Goal: Task Accomplishment & Management: Complete application form

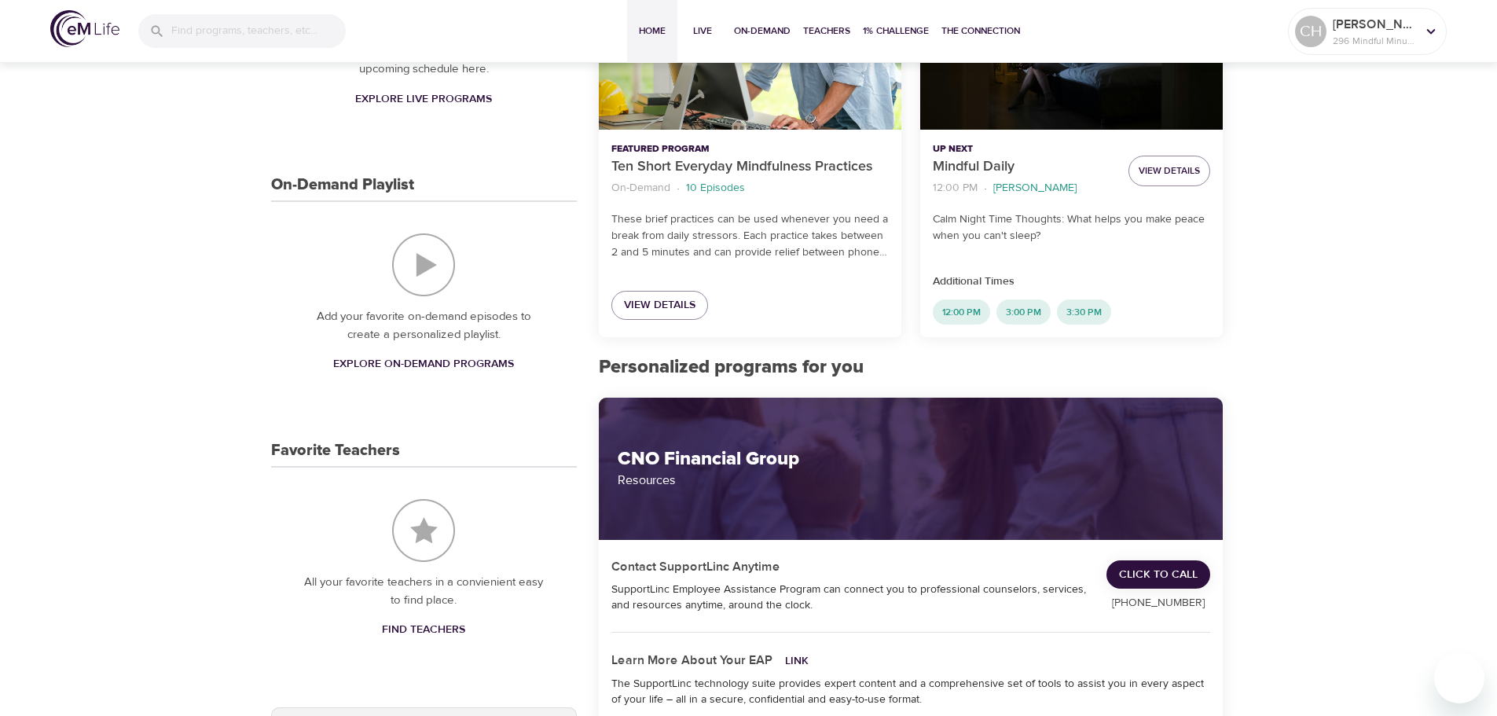
scroll to position [471, 0]
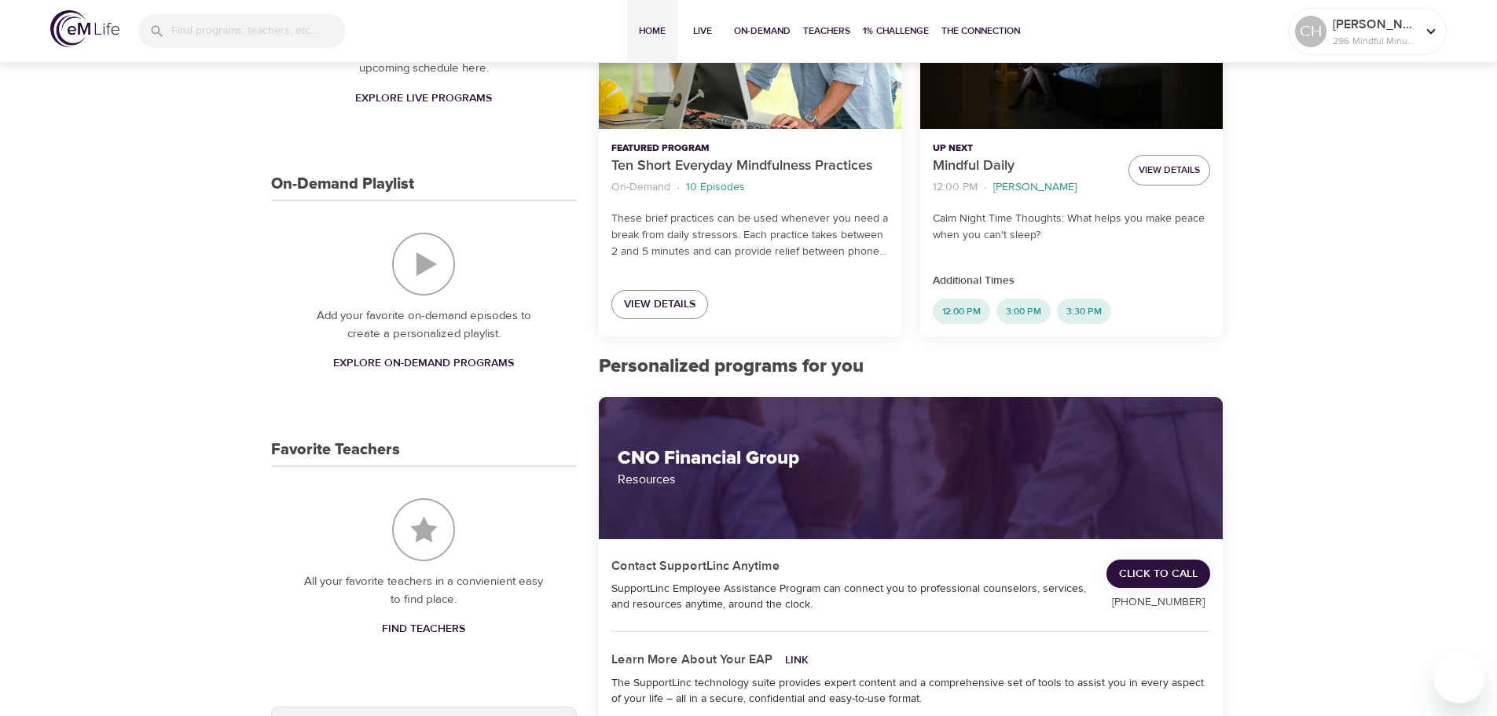
click at [410, 264] on img "On-Demand Playlist" at bounding box center [423, 264] width 63 height 63
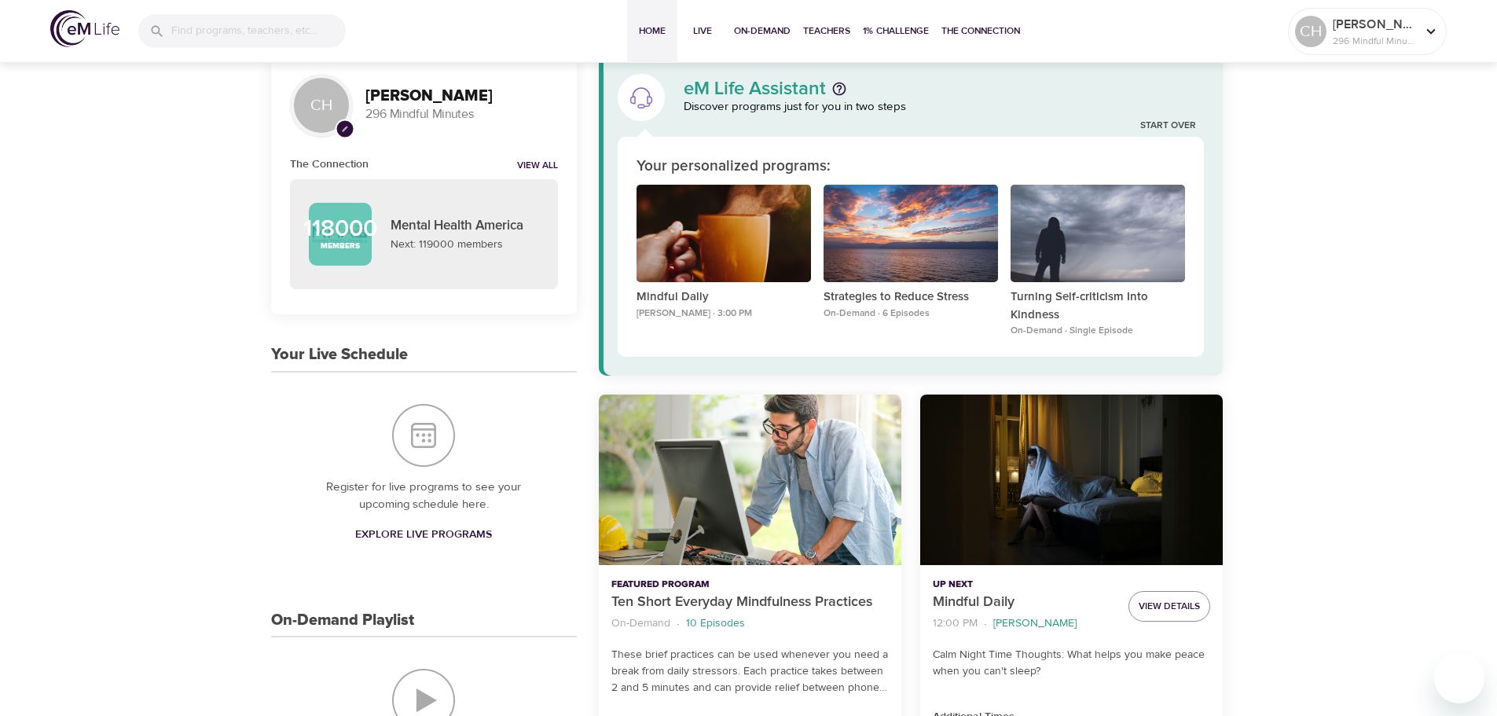
scroll to position [0, 0]
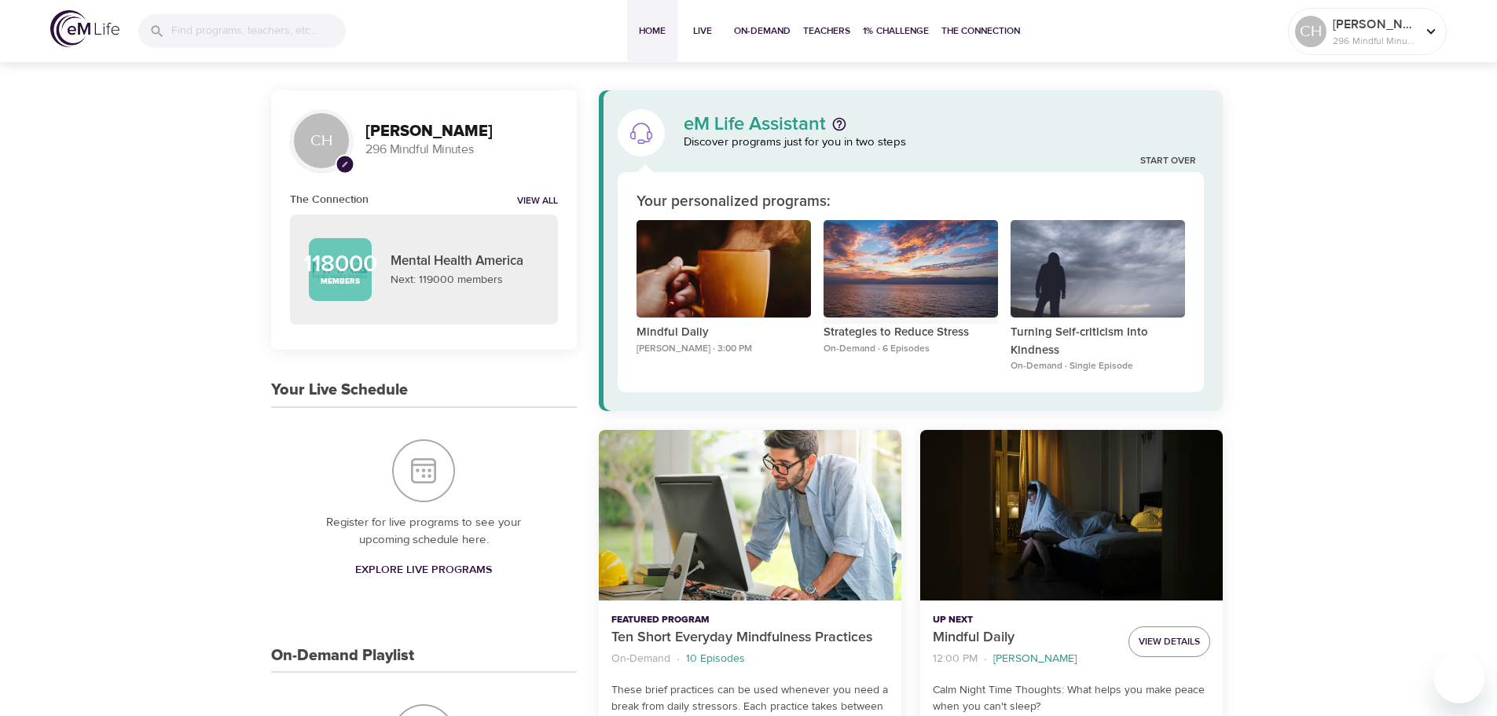
click at [867, 266] on div "Strategies to Reduce Stress" at bounding box center [910, 269] width 174 height 98
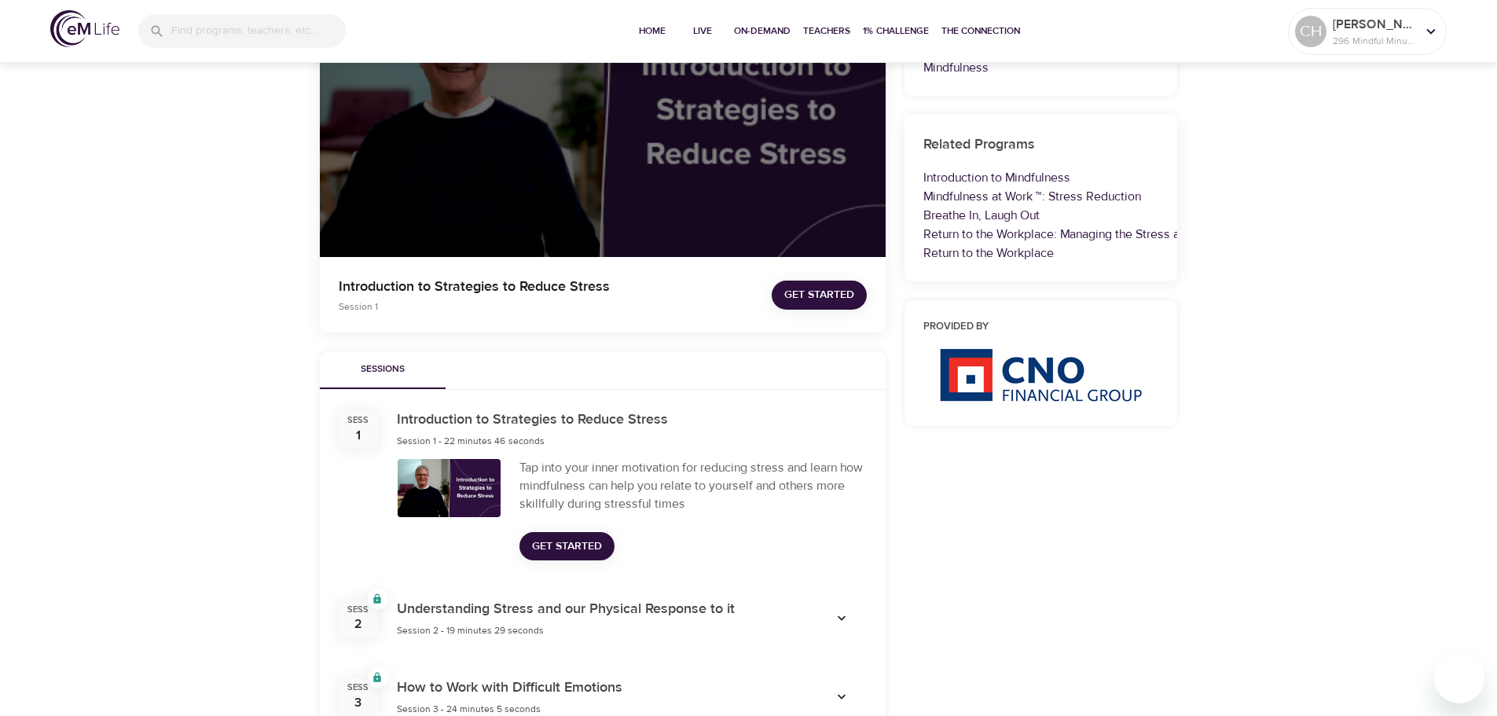
scroll to position [236, 0]
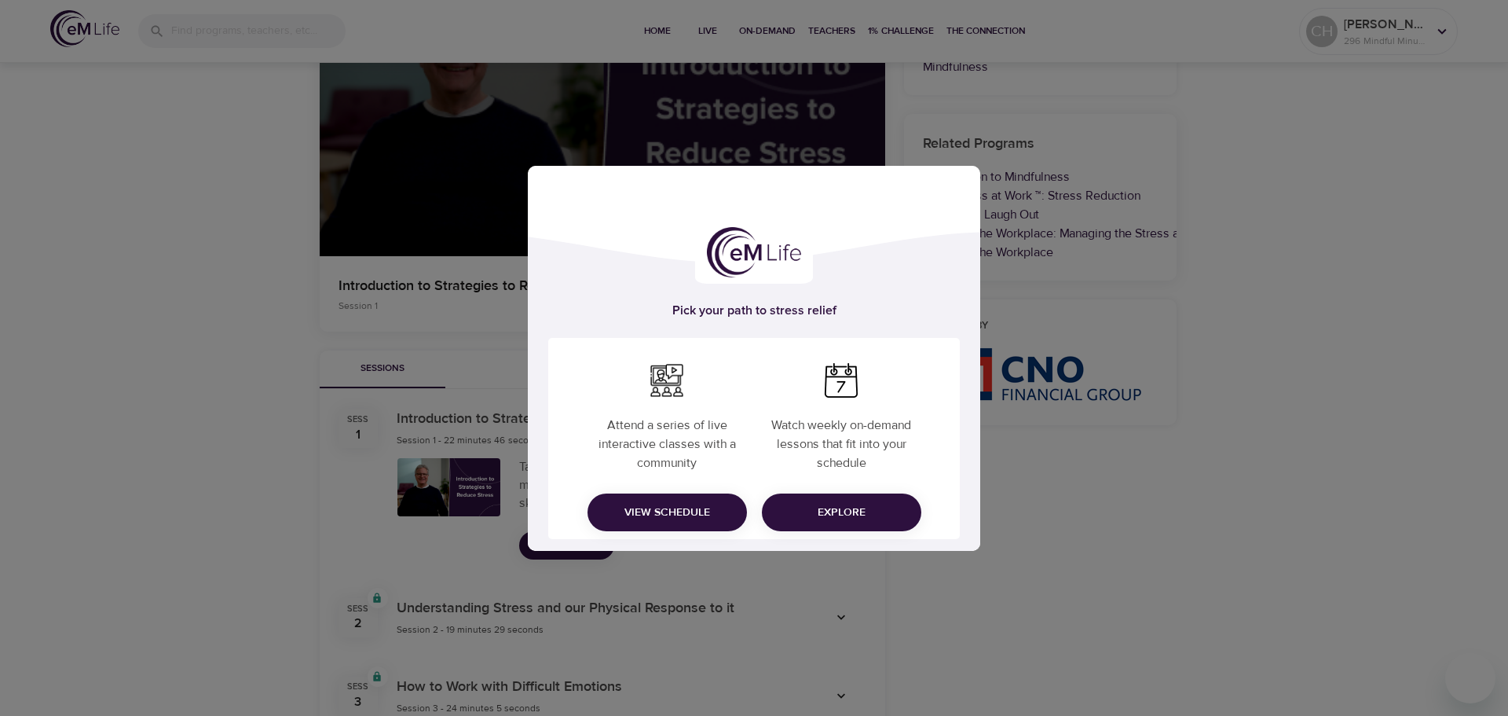
click at [834, 515] on span "Explore" at bounding box center [842, 513] width 134 height 20
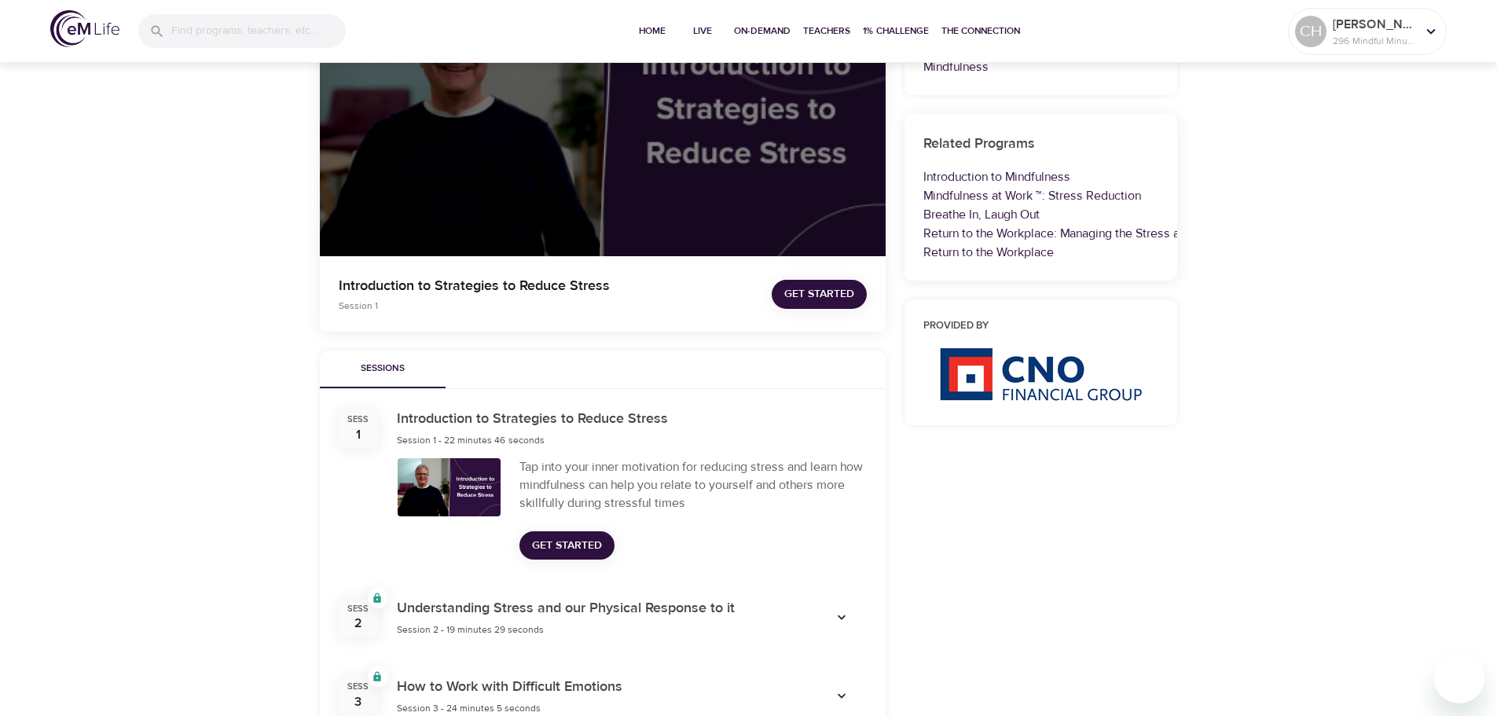
click at [559, 544] on span "Get Started" at bounding box center [567, 546] width 70 height 20
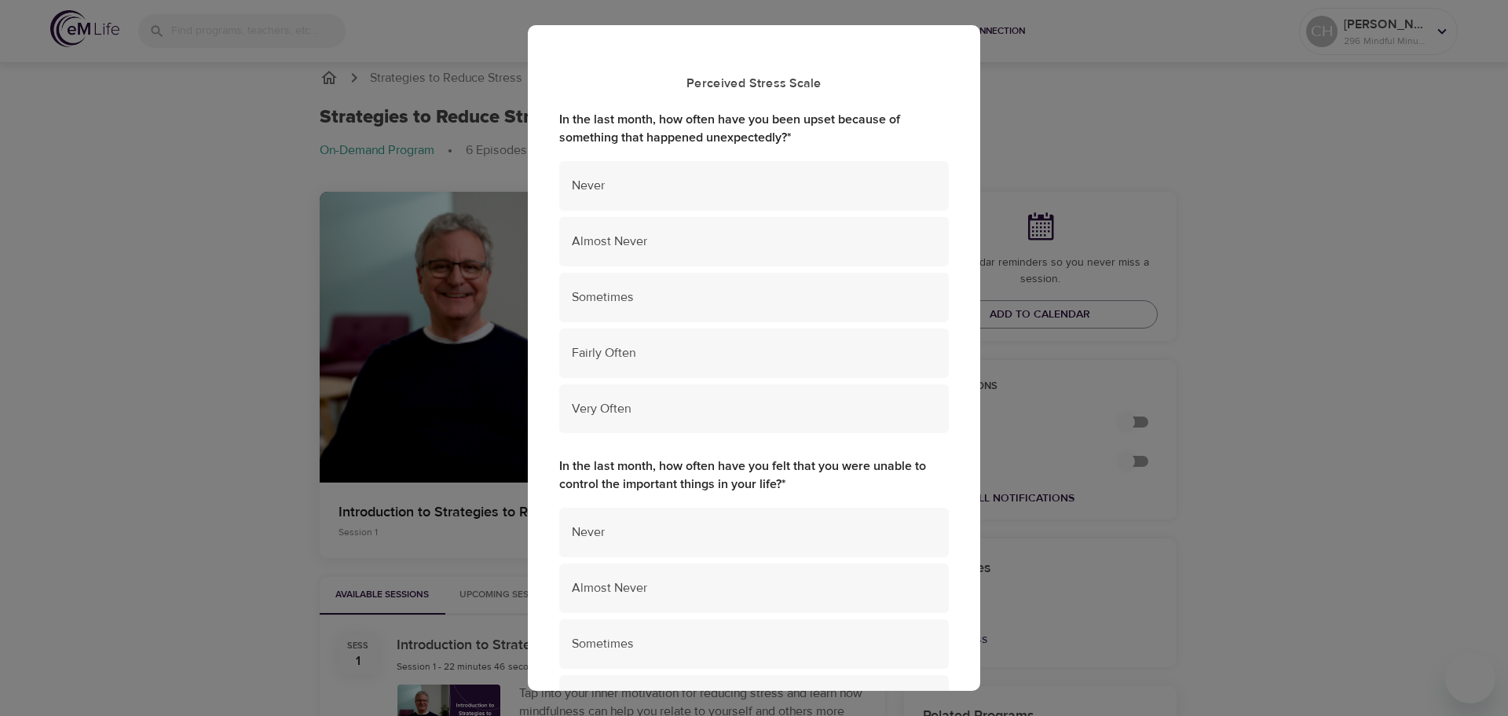
scroll to position [0, 0]
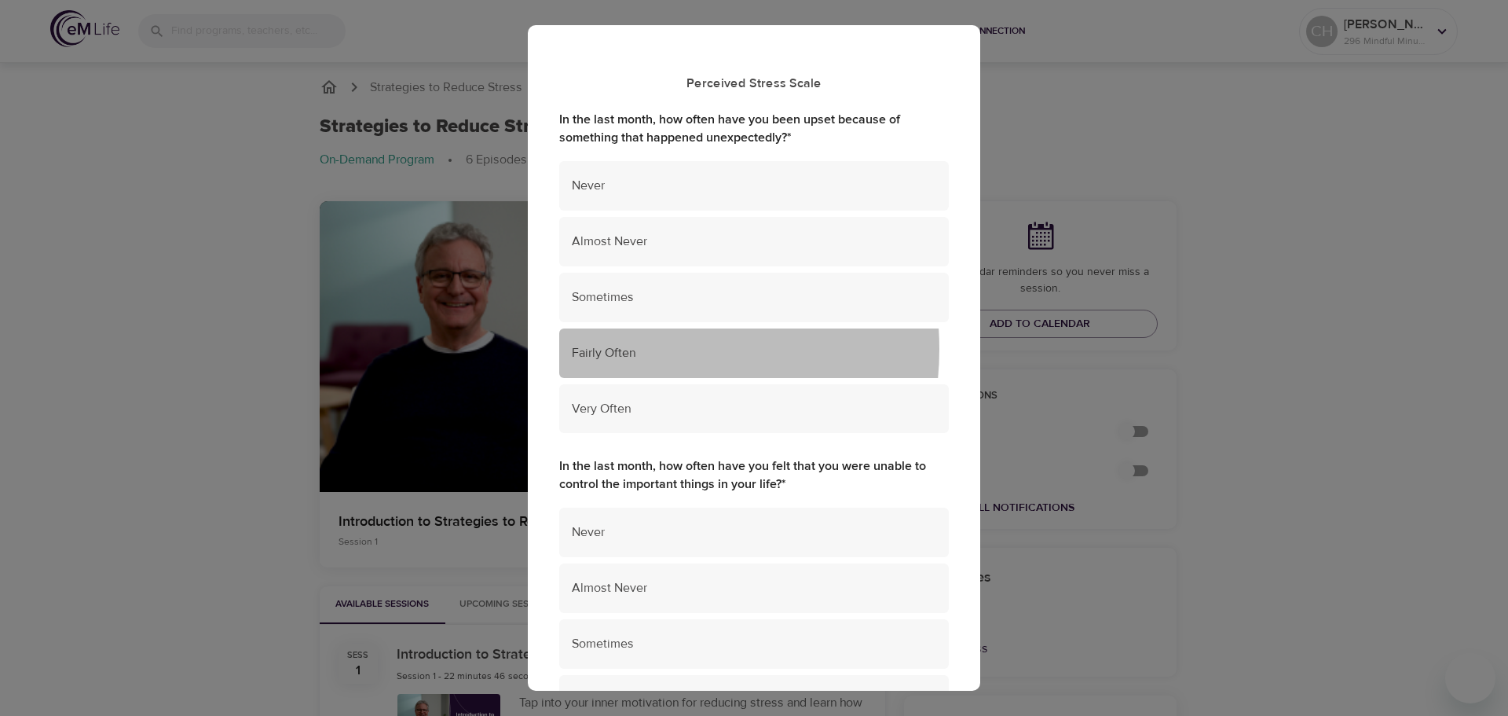
click at [632, 349] on span "Fairly Often" at bounding box center [754, 353] width 365 height 18
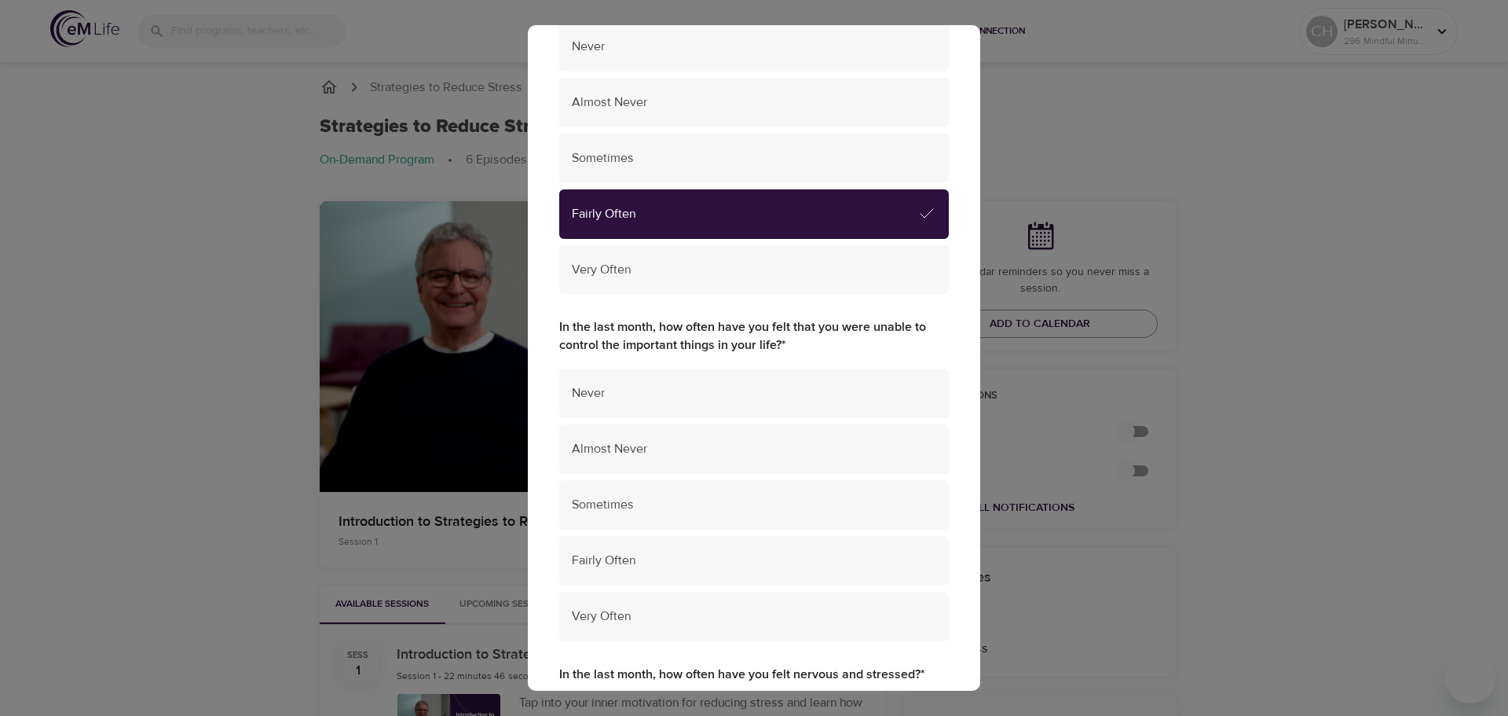
scroll to position [157, 0]
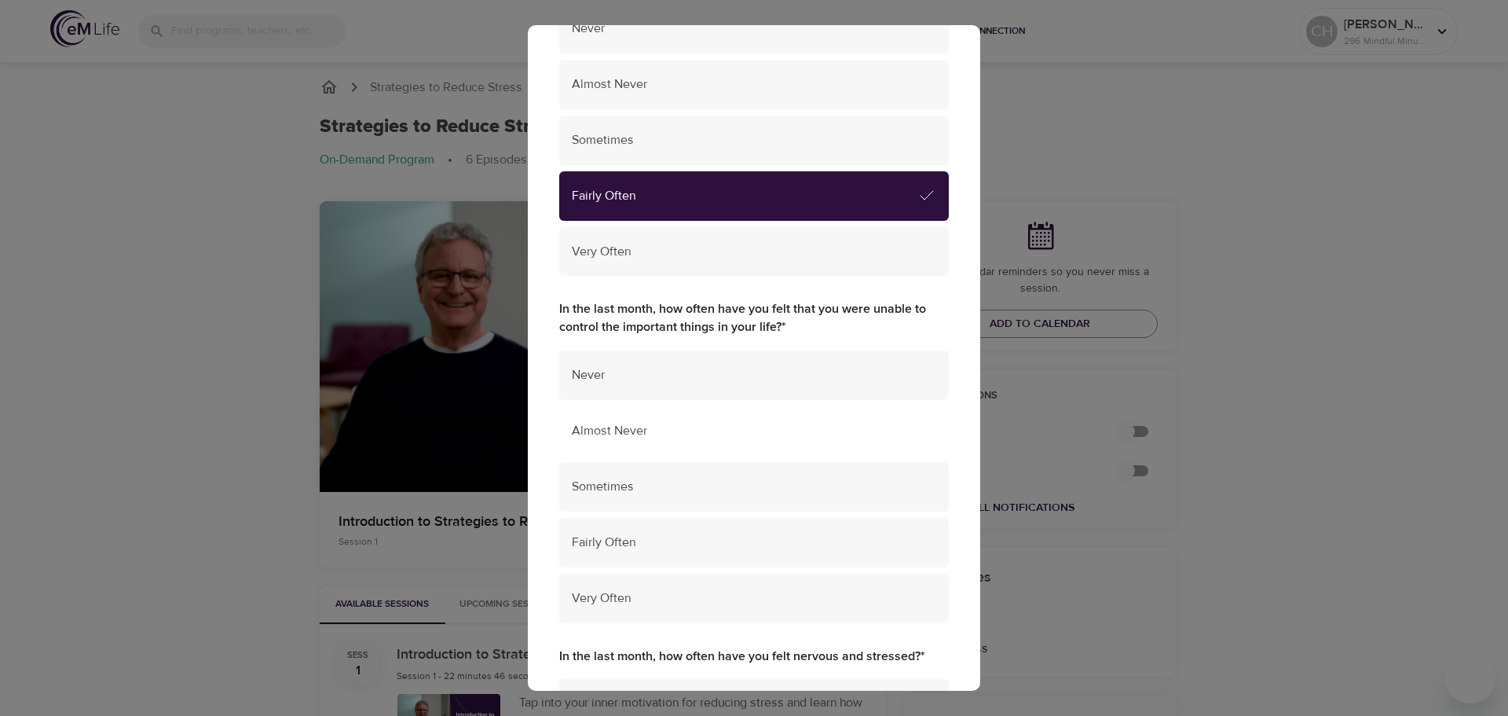
click at [611, 427] on span "Almost Never" at bounding box center [754, 431] width 365 height 18
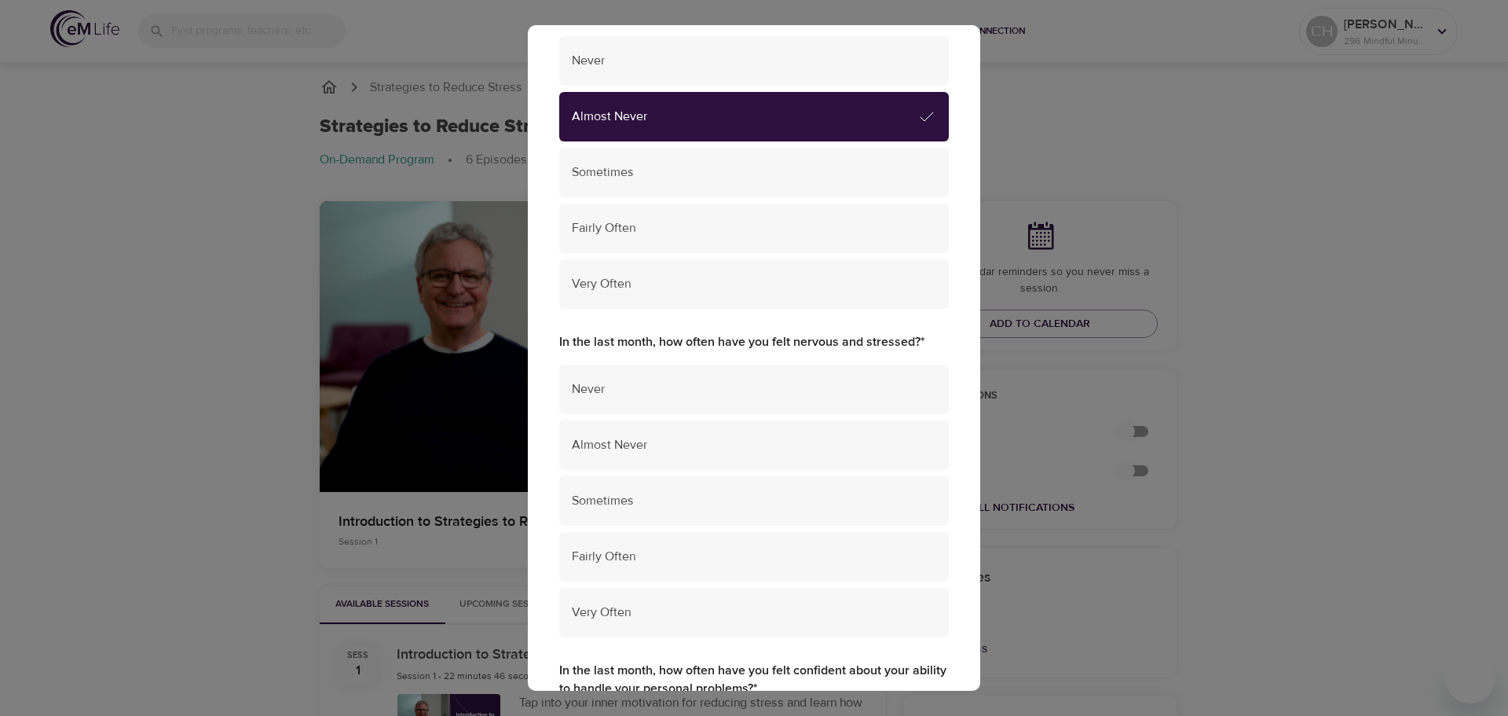
scroll to position [629, 0]
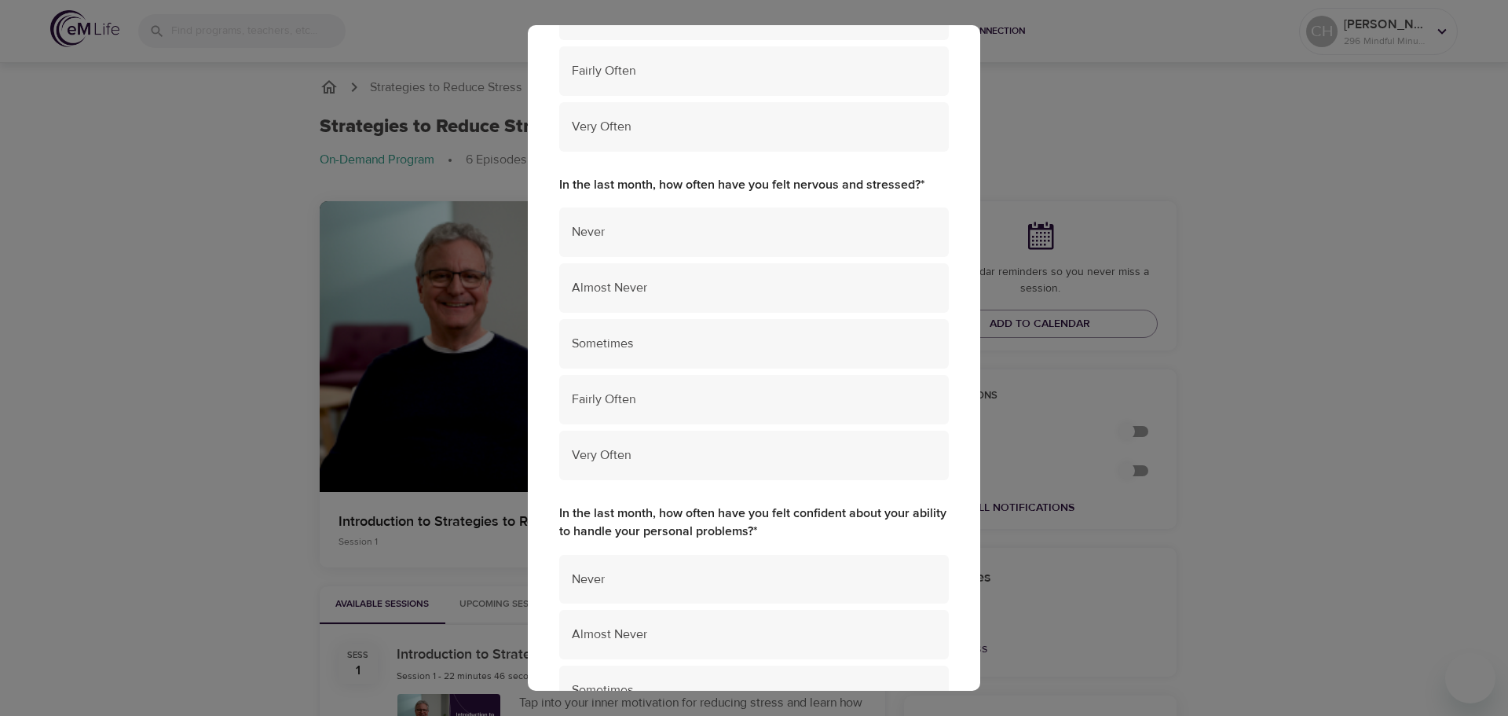
click at [1175, 422] on div "Perceived Stress Scale In the last month, how often have you been upset because…" at bounding box center [754, 358] width 1508 height 716
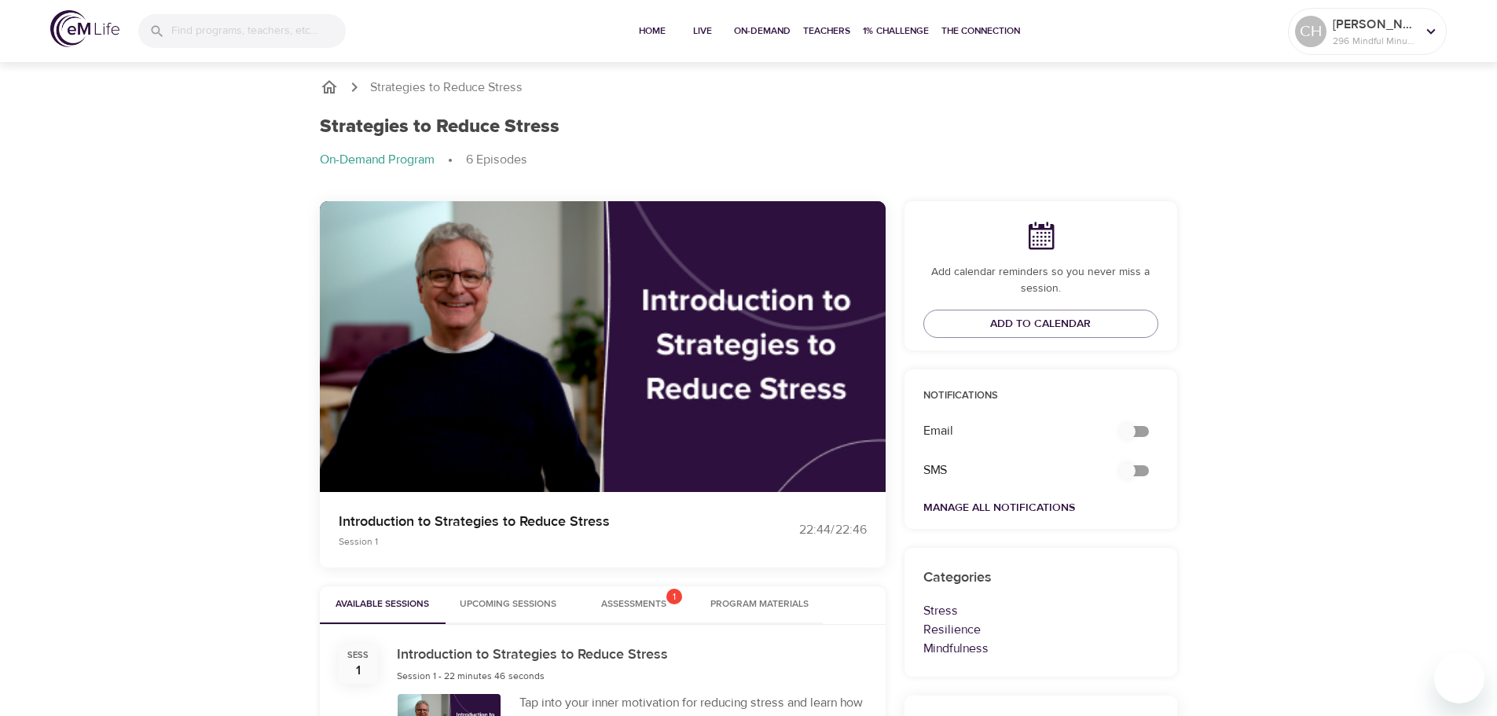
click at [632, 603] on span "Assessments 1" at bounding box center [633, 604] width 65 height 16
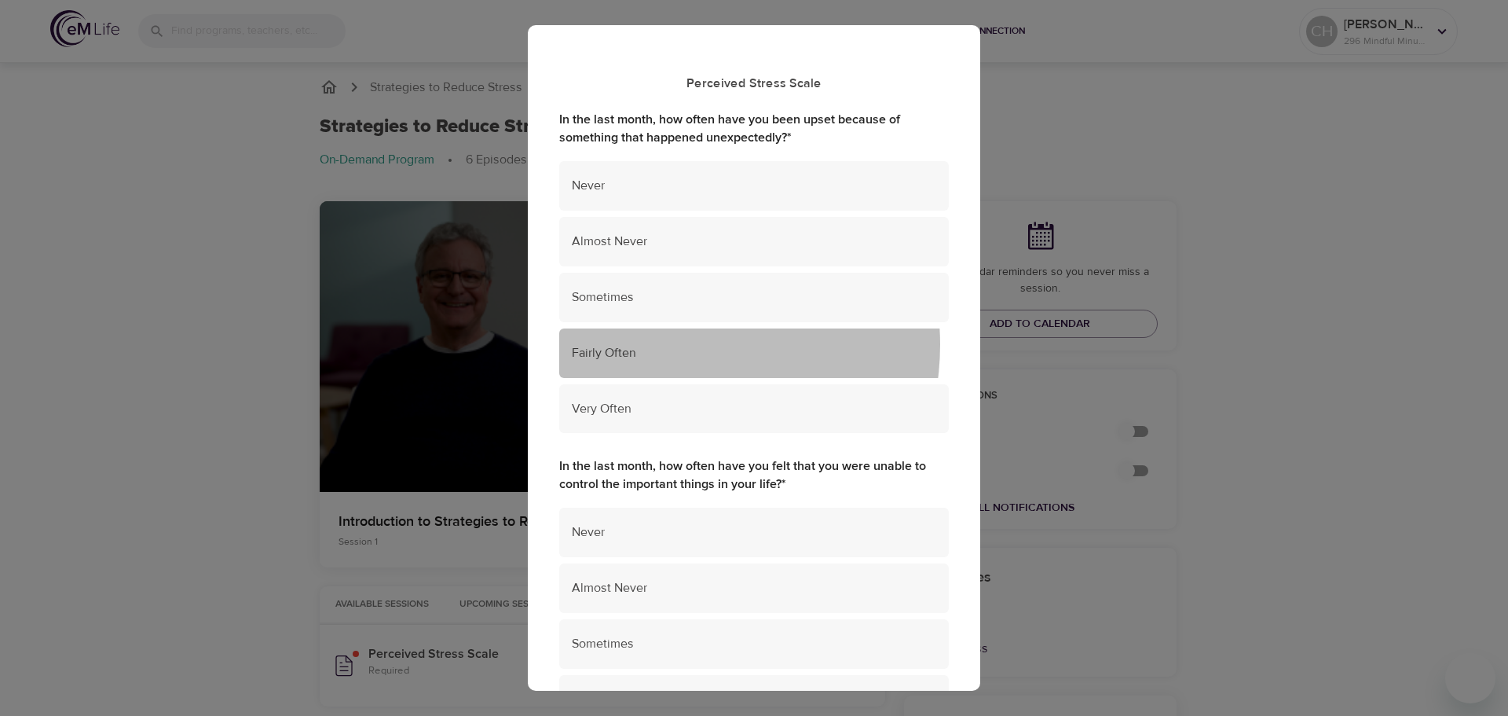
click at [665, 345] on span "Fairly Often" at bounding box center [754, 353] width 365 height 18
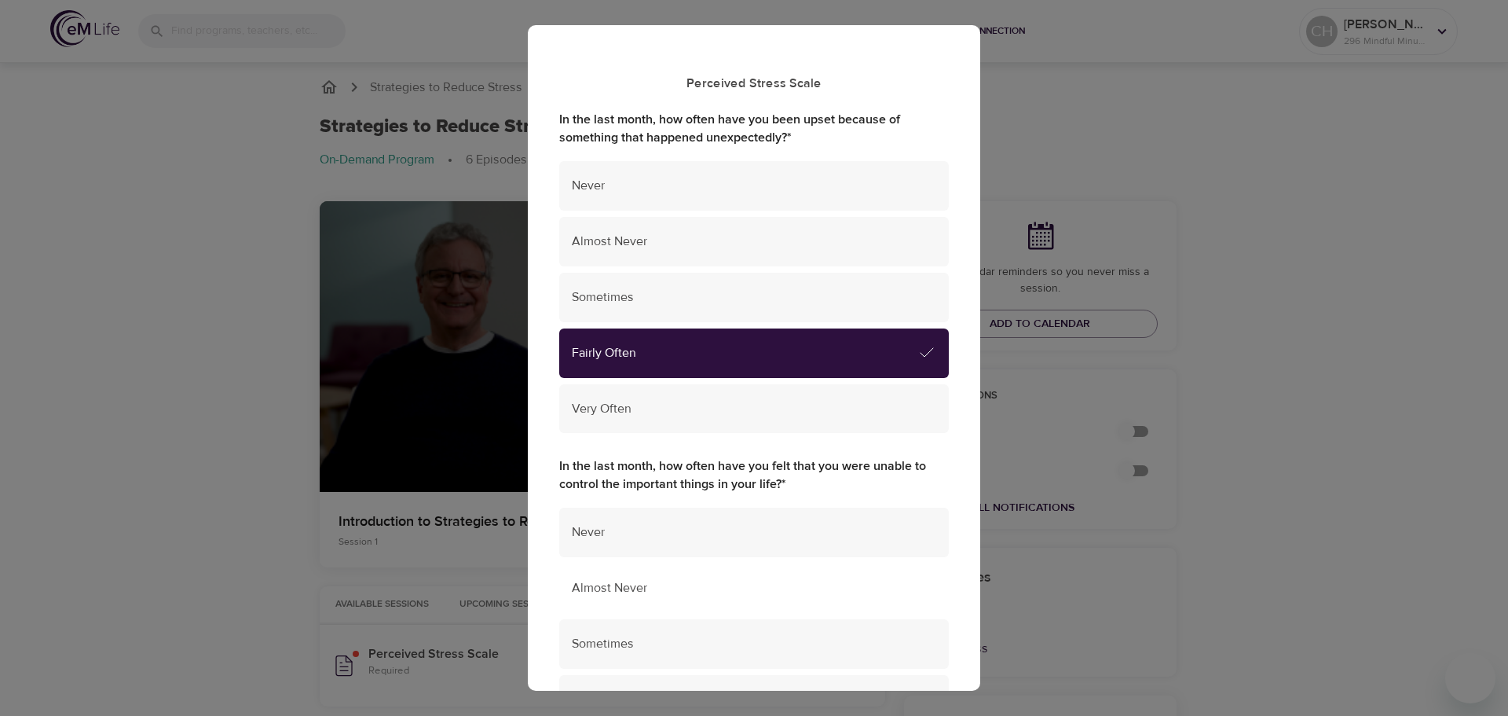
click at [655, 582] on span "Almost Never" at bounding box center [754, 588] width 365 height 18
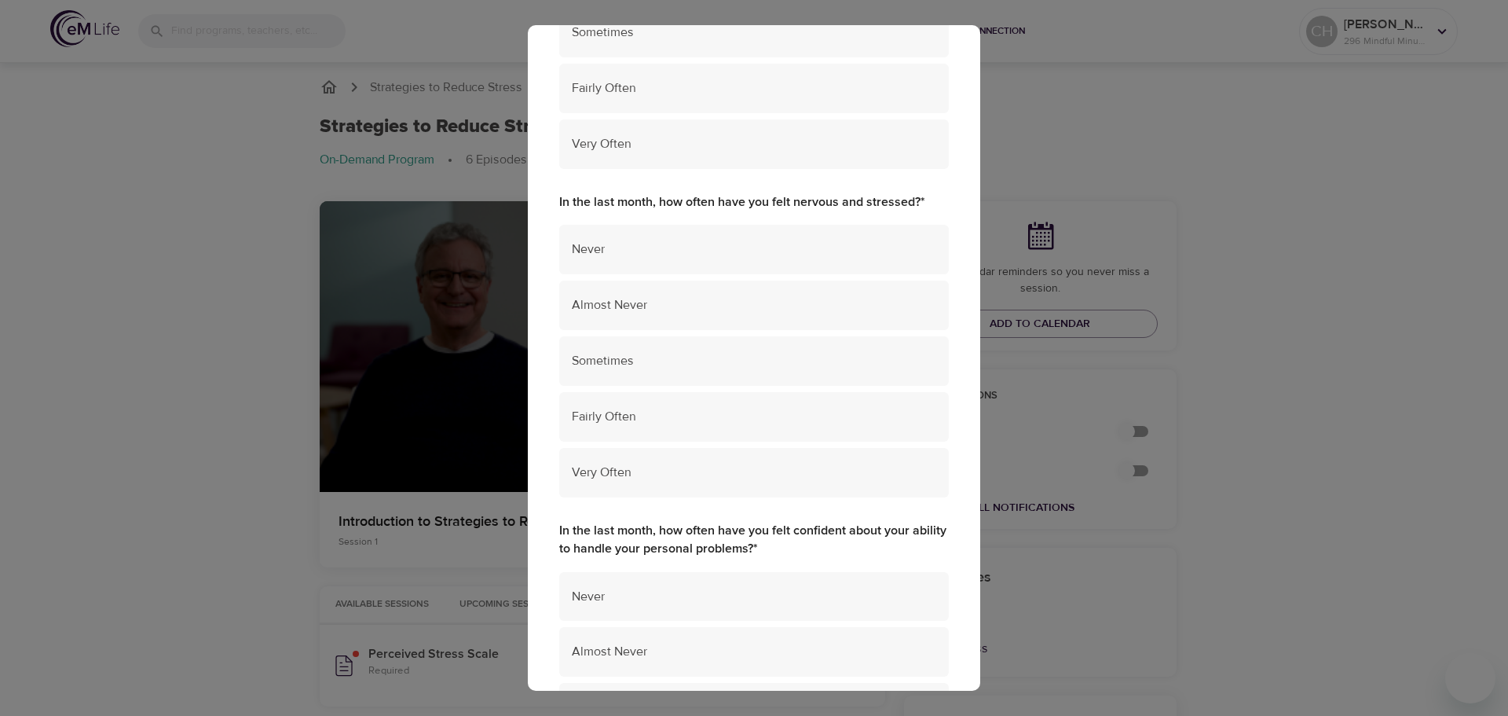
scroll to position [689, 0]
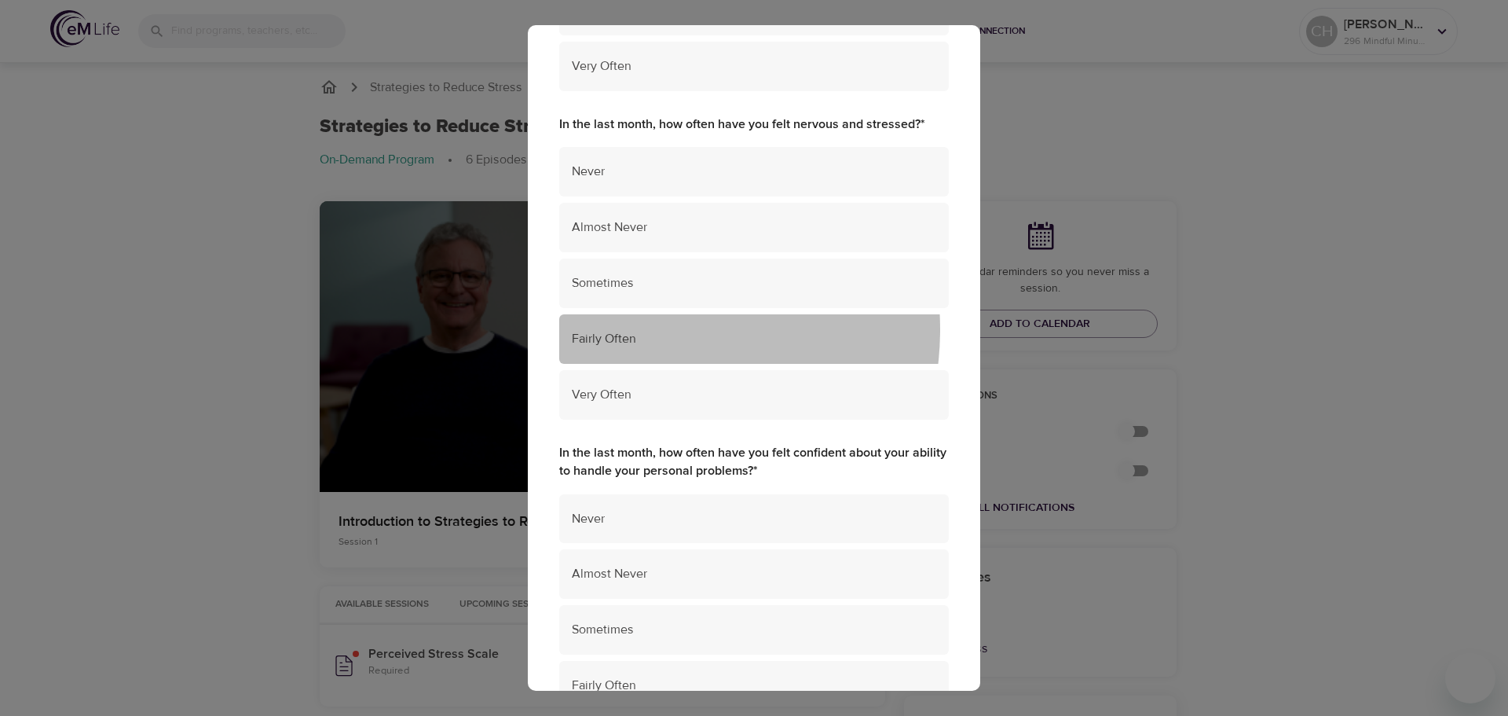
click at [639, 329] on div "Fairly Often" at bounding box center [754, 338] width 390 height 49
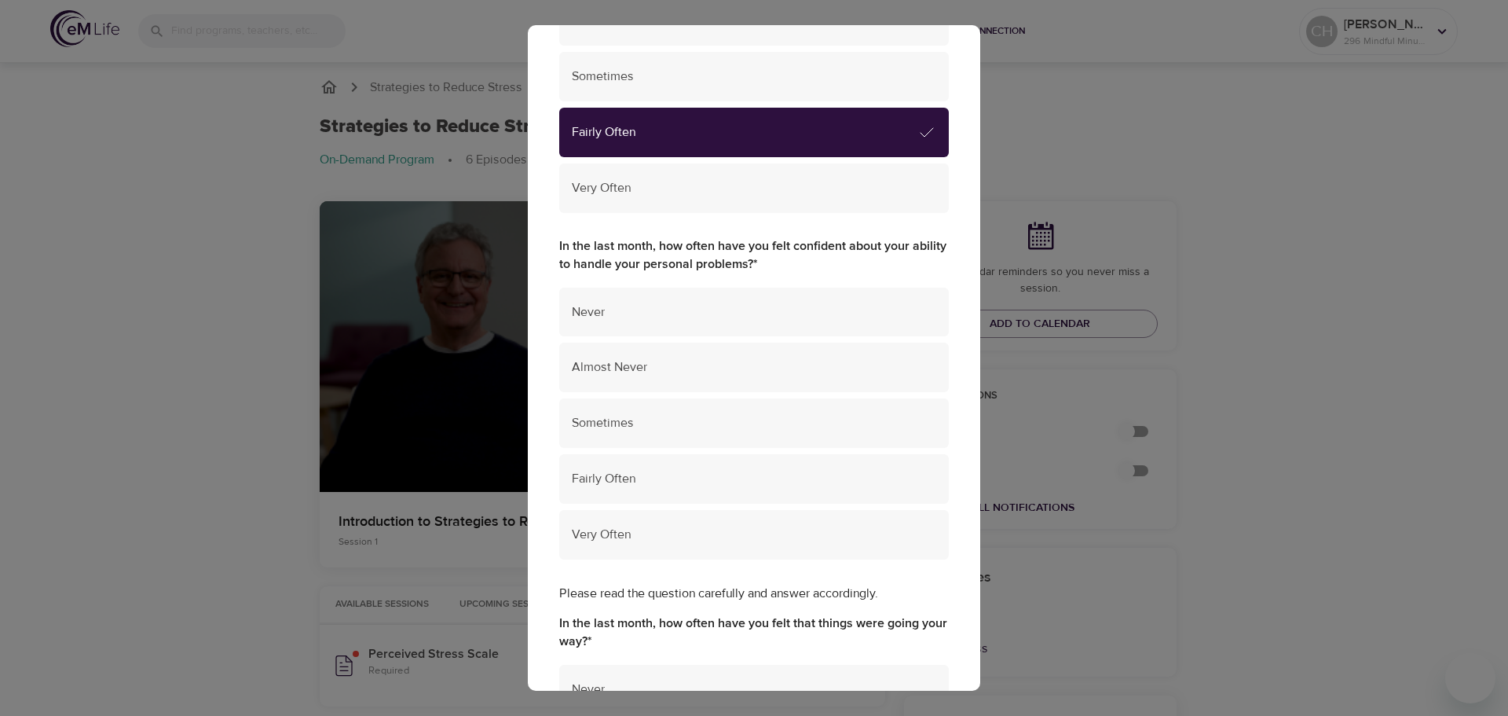
scroll to position [1002, 0]
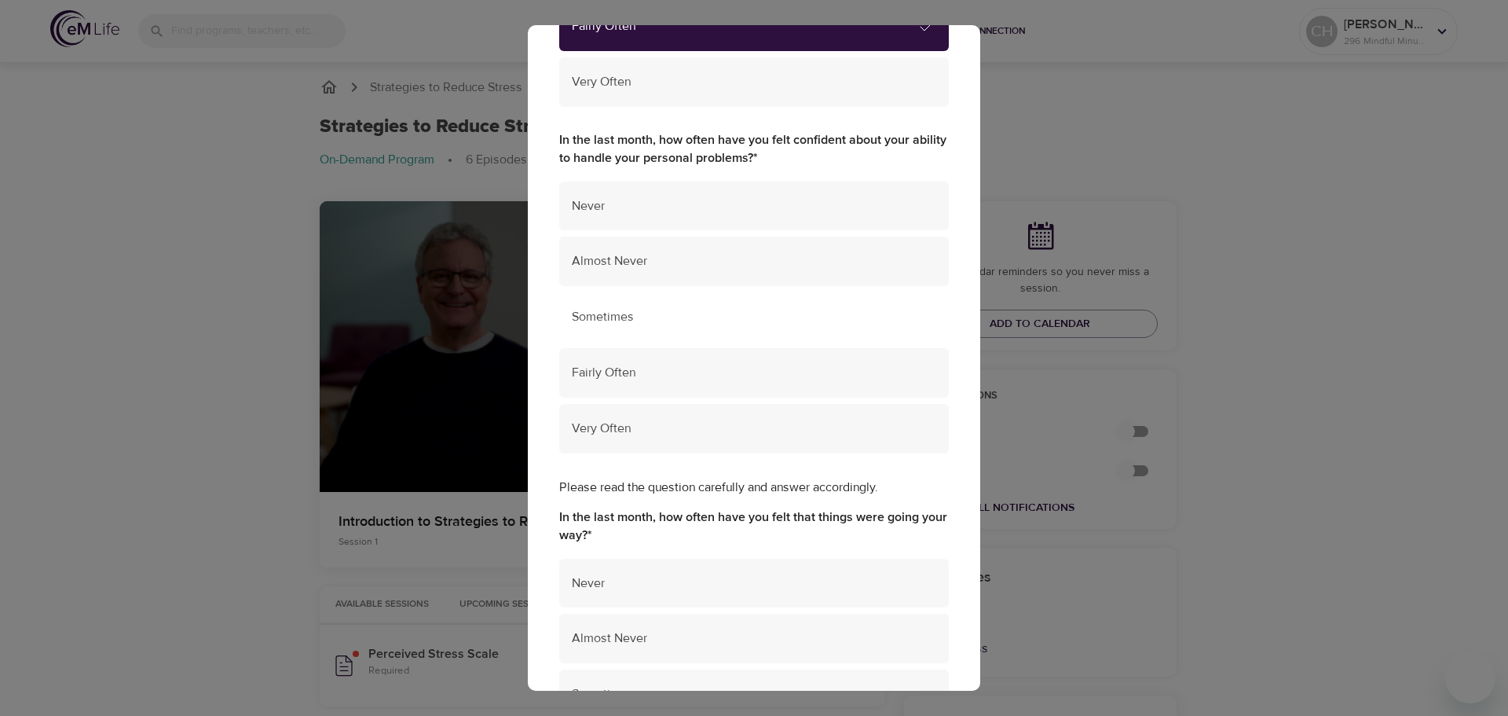
click at [691, 321] on span "Sometimes" at bounding box center [754, 317] width 365 height 18
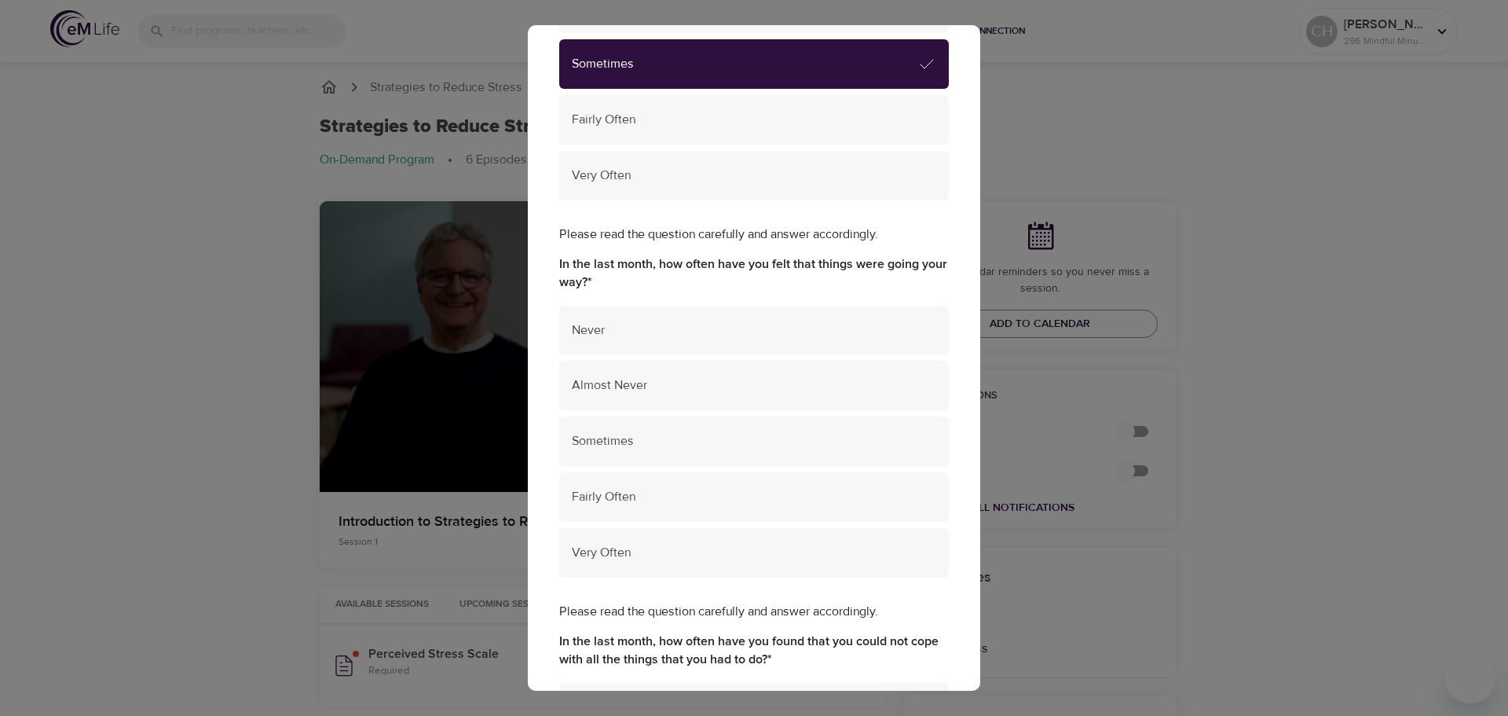
scroll to position [1277, 0]
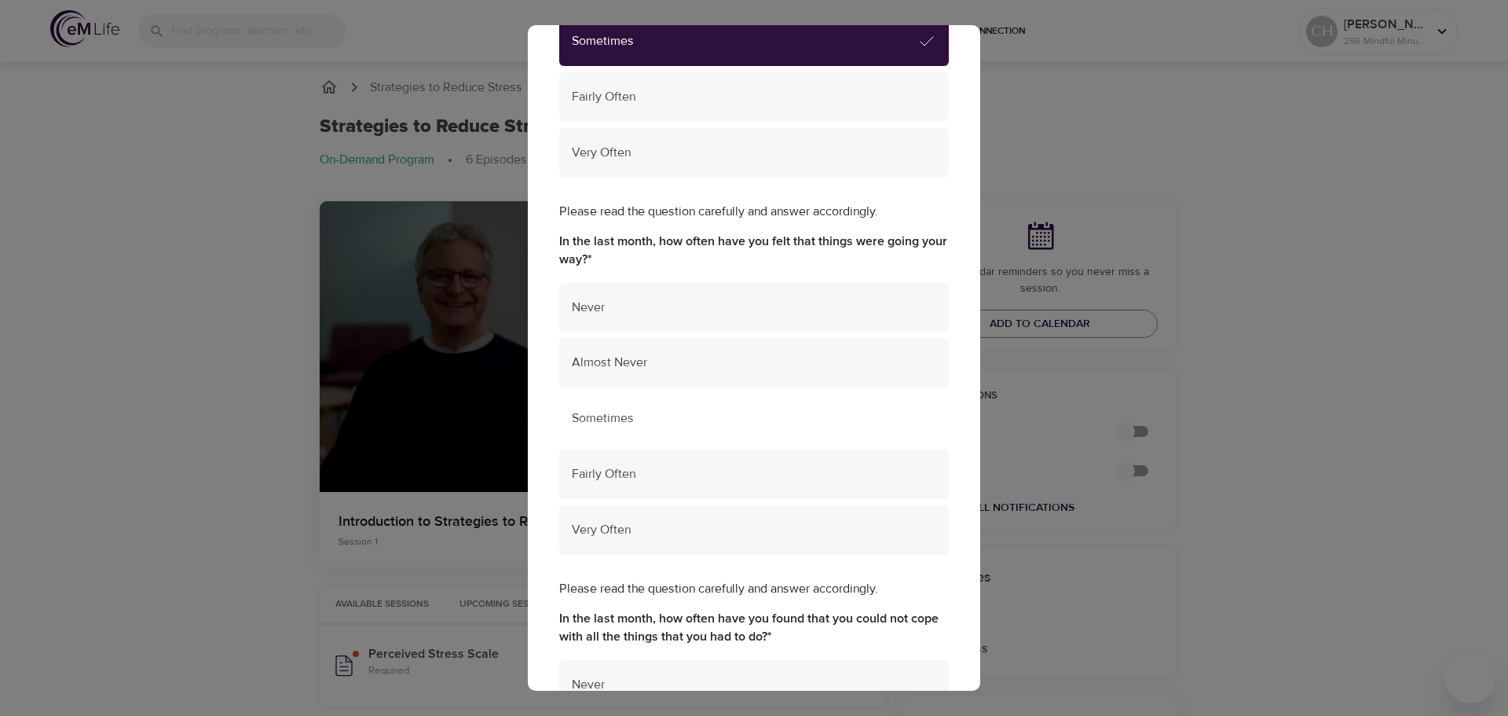
click at [640, 420] on span "Sometimes" at bounding box center [754, 418] width 365 height 18
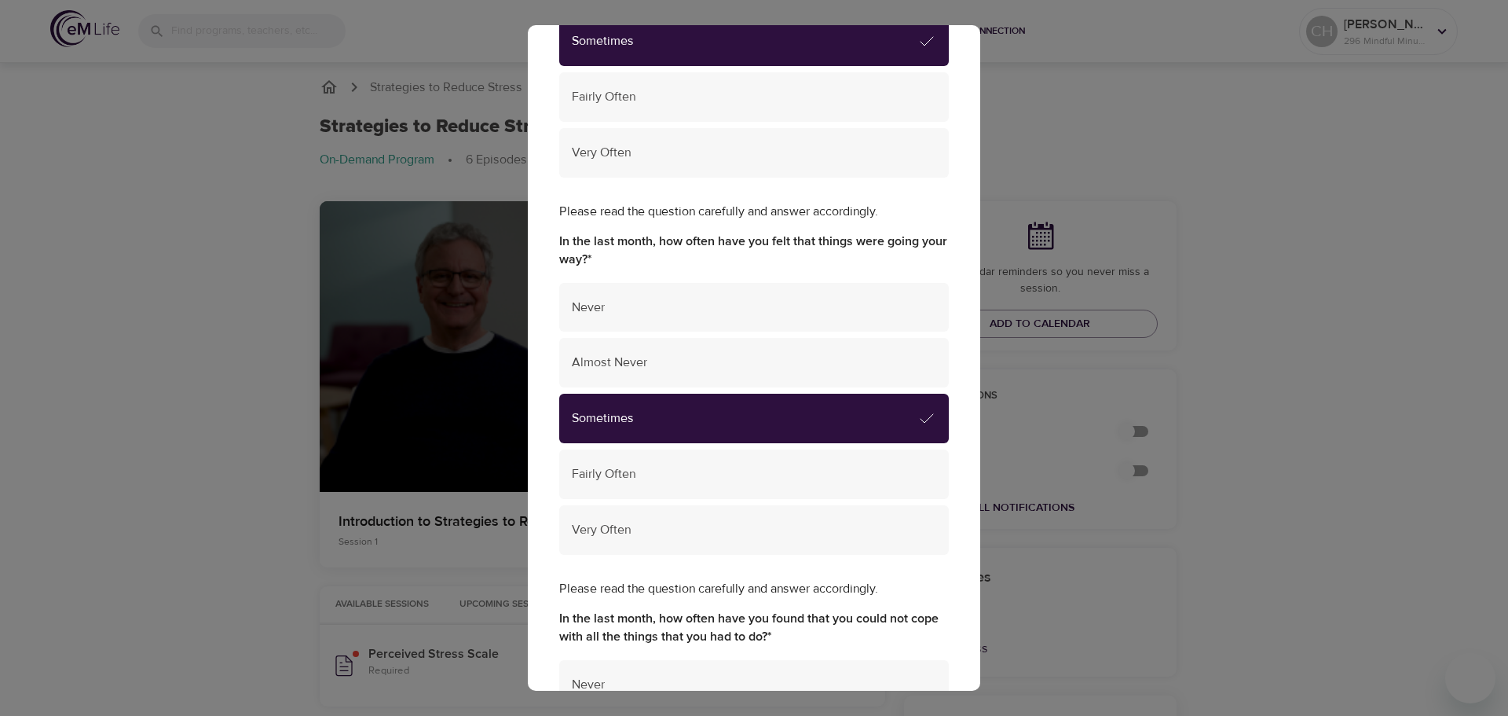
scroll to position [1677, 0]
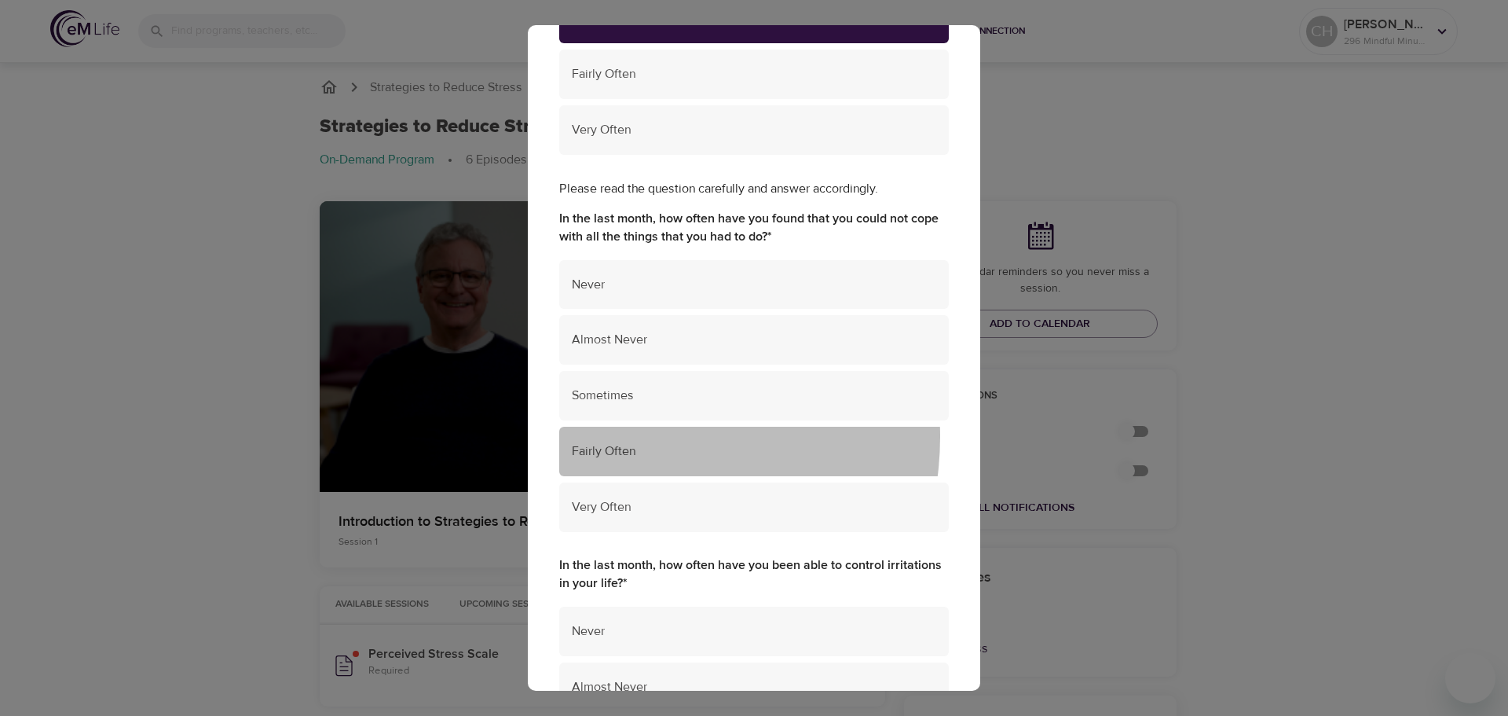
click at [630, 436] on div "Fairly Often" at bounding box center [754, 451] width 390 height 49
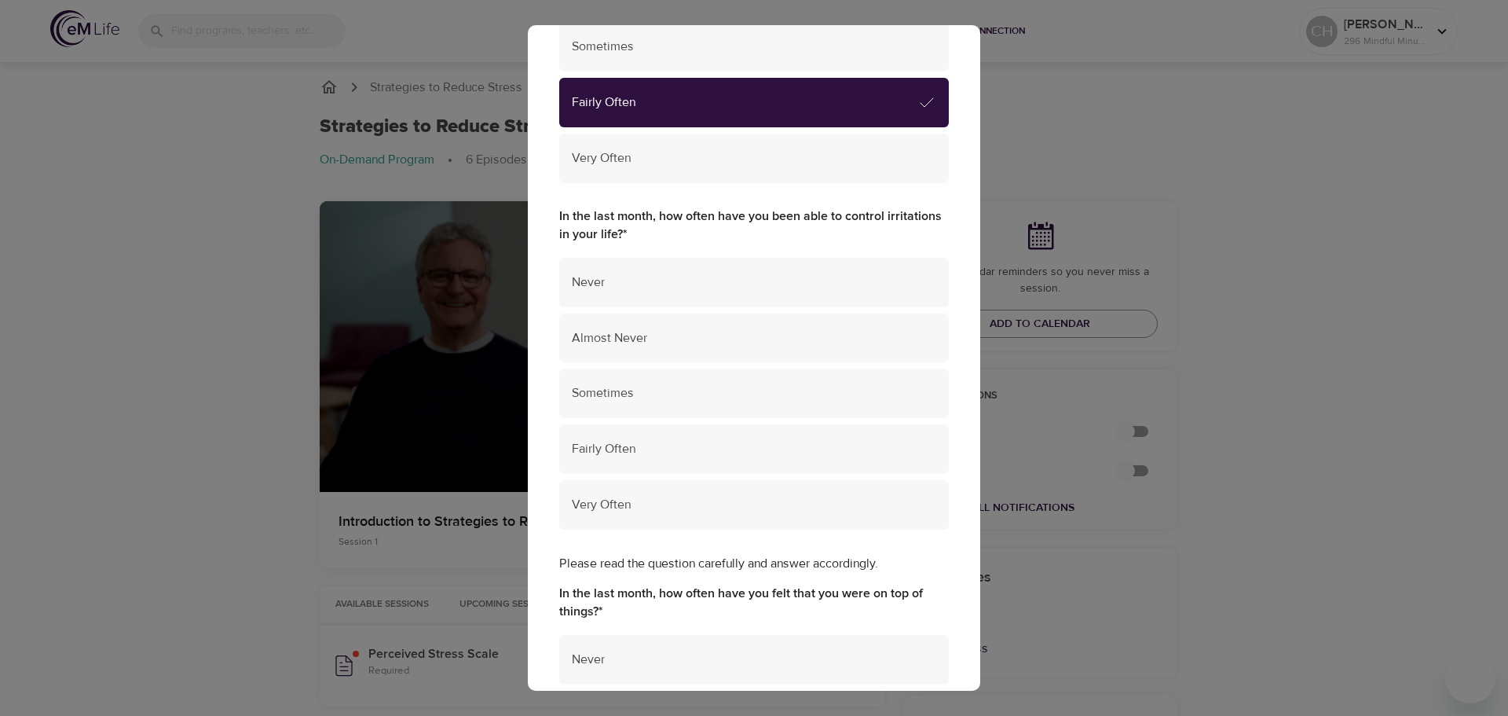
scroll to position [2040, 0]
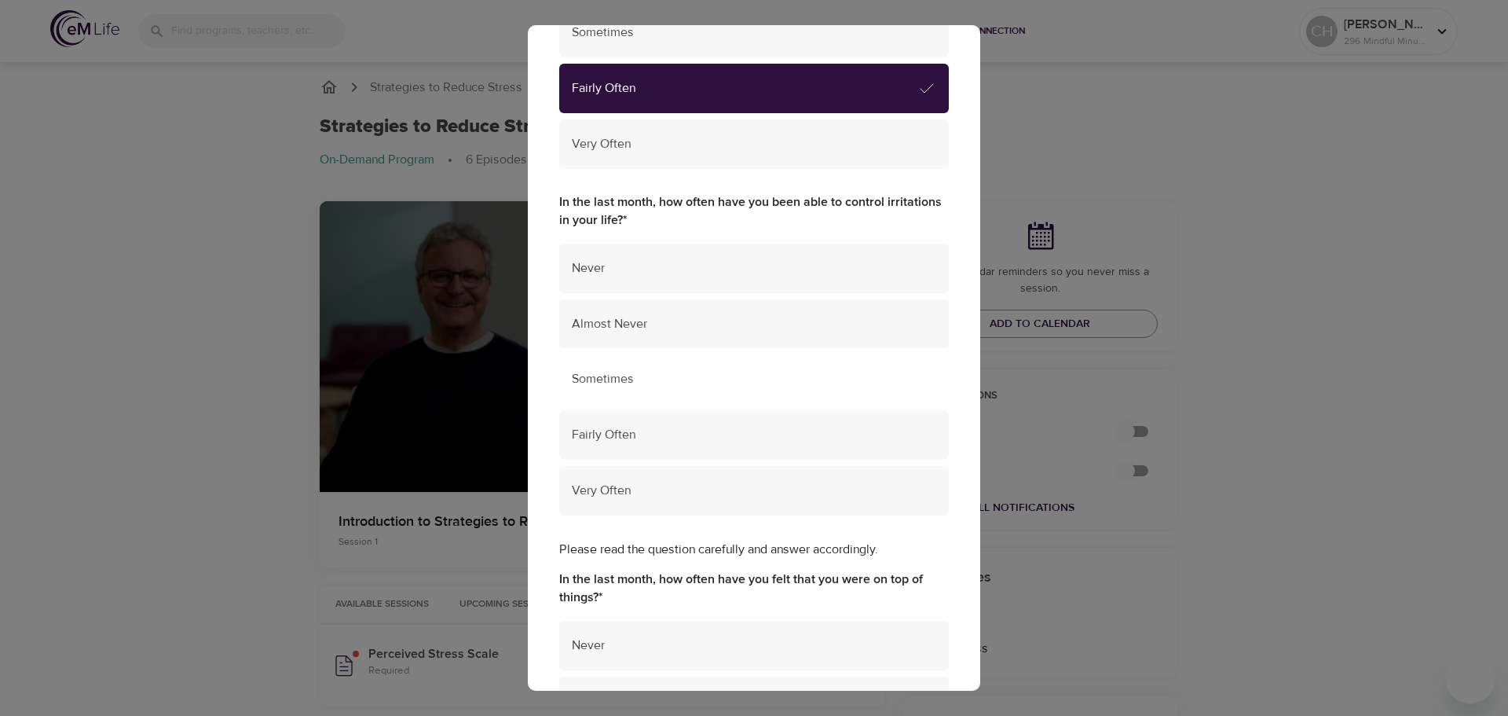
click at [698, 377] on span "Sometimes" at bounding box center [754, 379] width 365 height 18
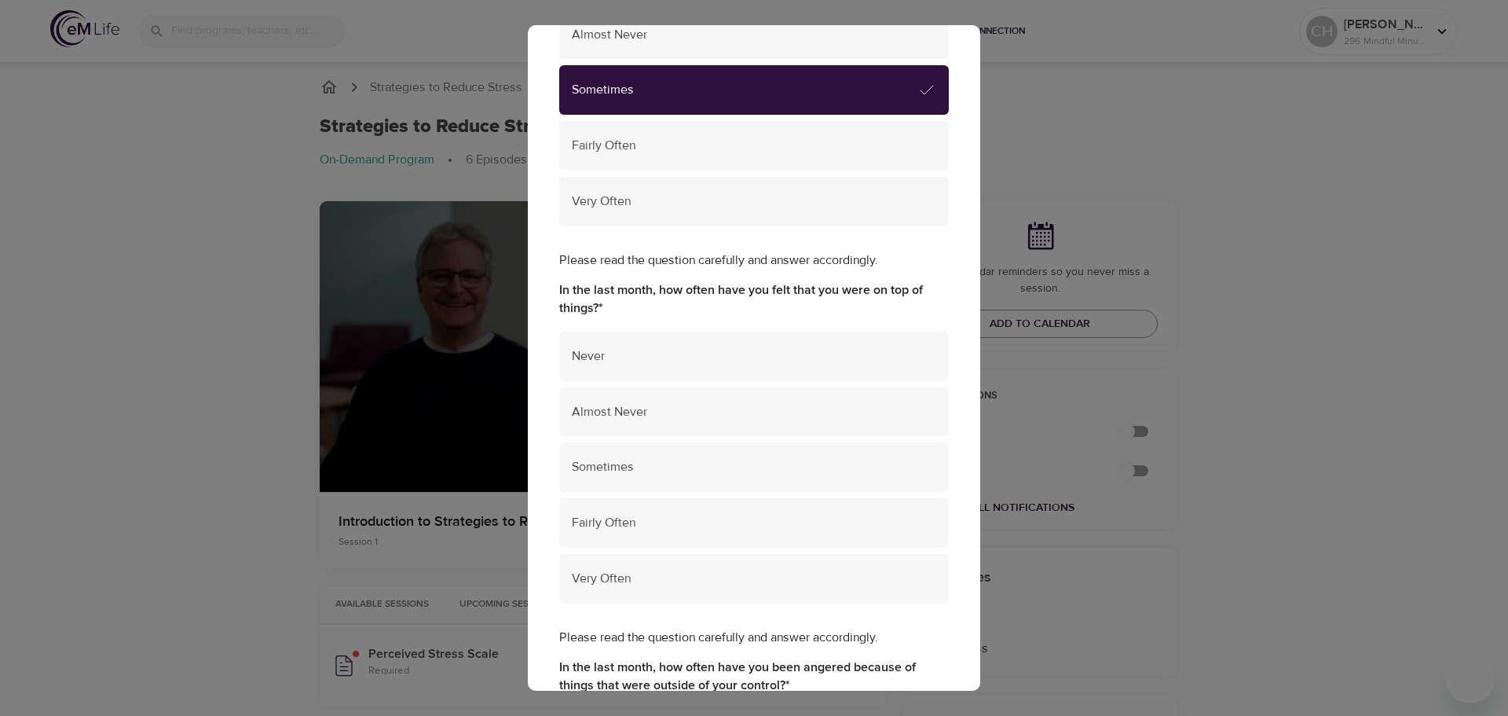
scroll to position [2376, 0]
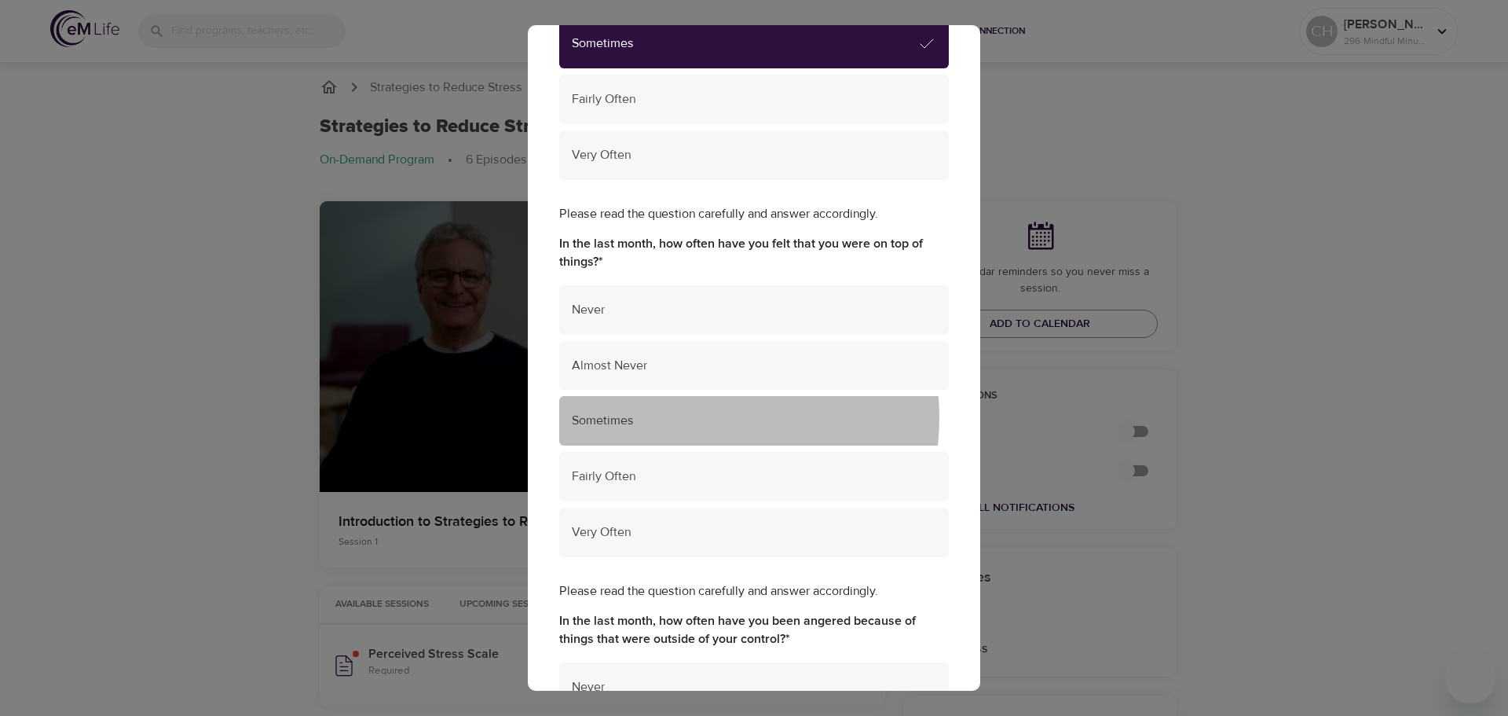
click at [706, 417] on span "Sometimes" at bounding box center [754, 421] width 365 height 18
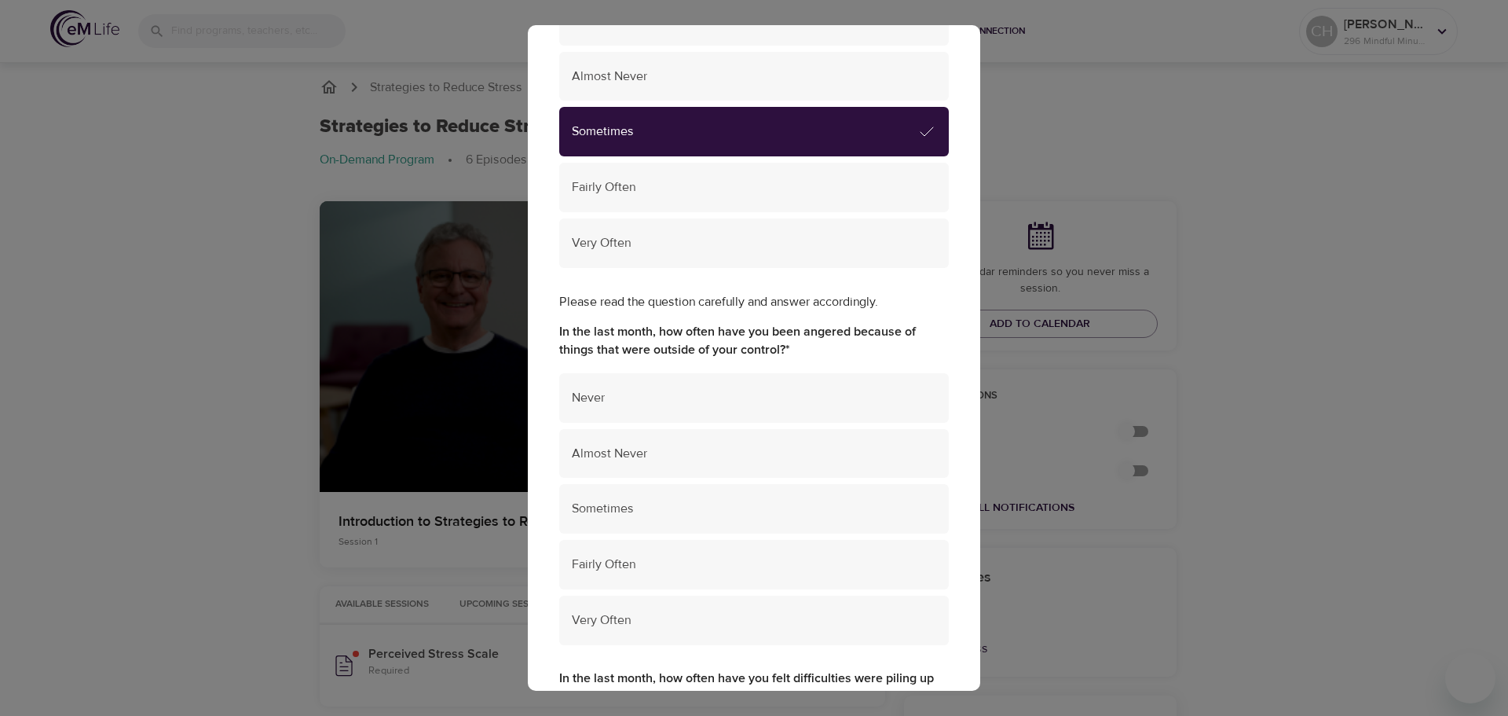
scroll to position [2711, 0]
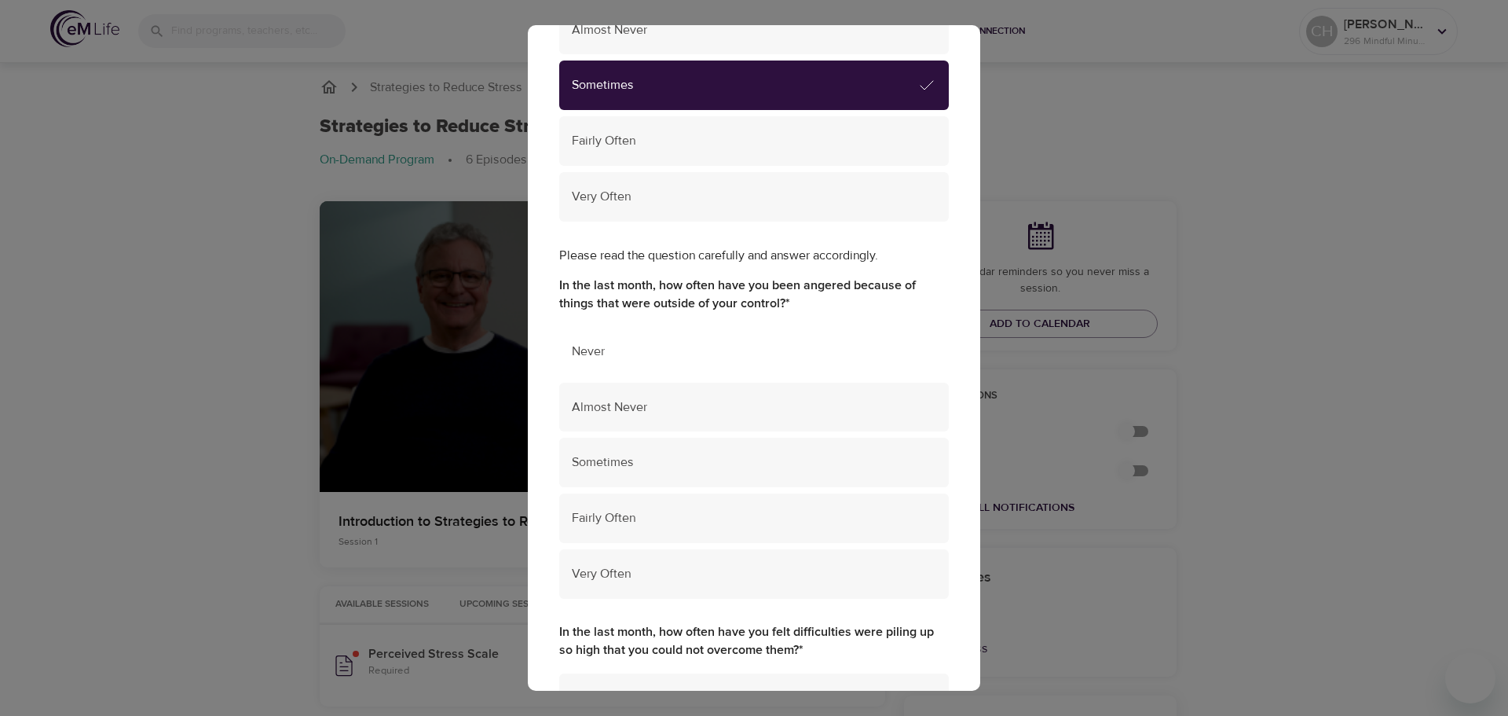
click at [702, 350] on span "Never" at bounding box center [754, 352] width 365 height 18
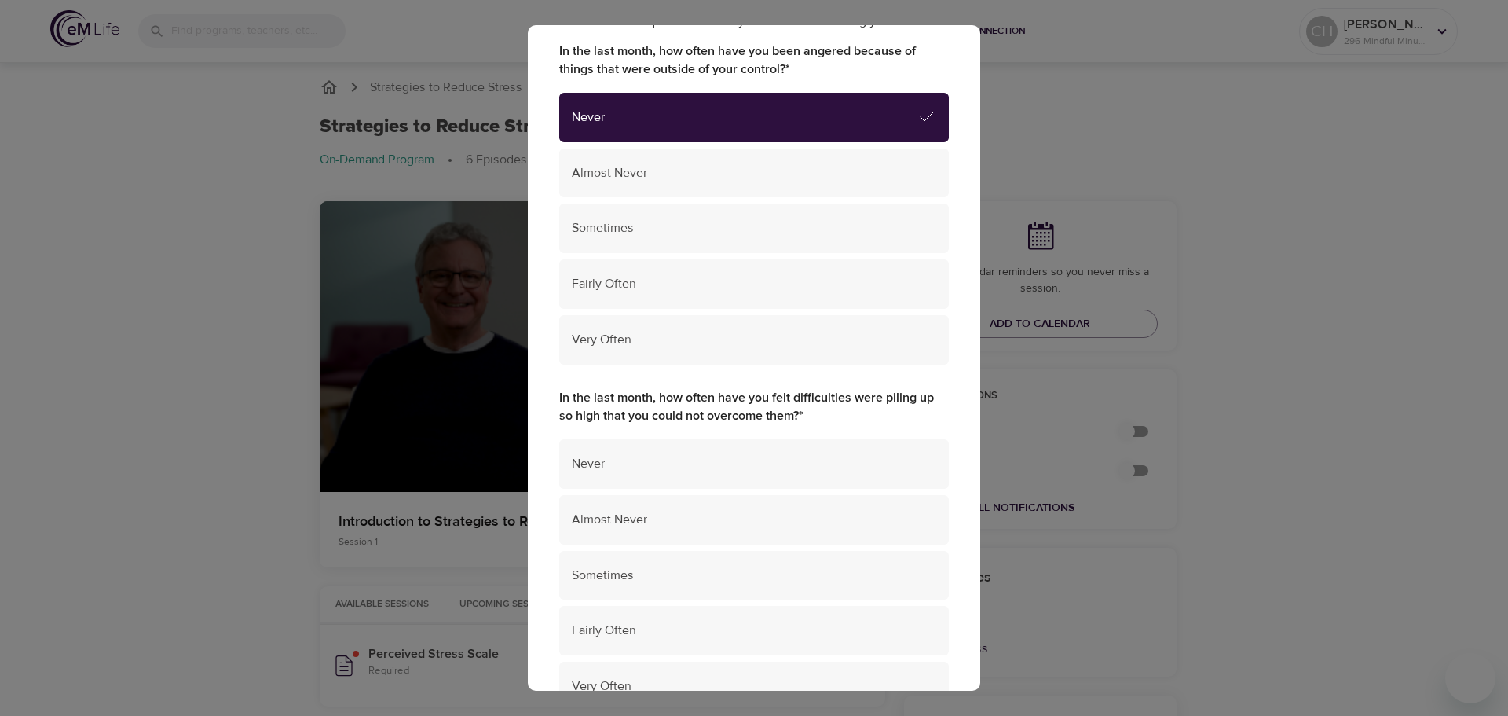
scroll to position [2817, 0]
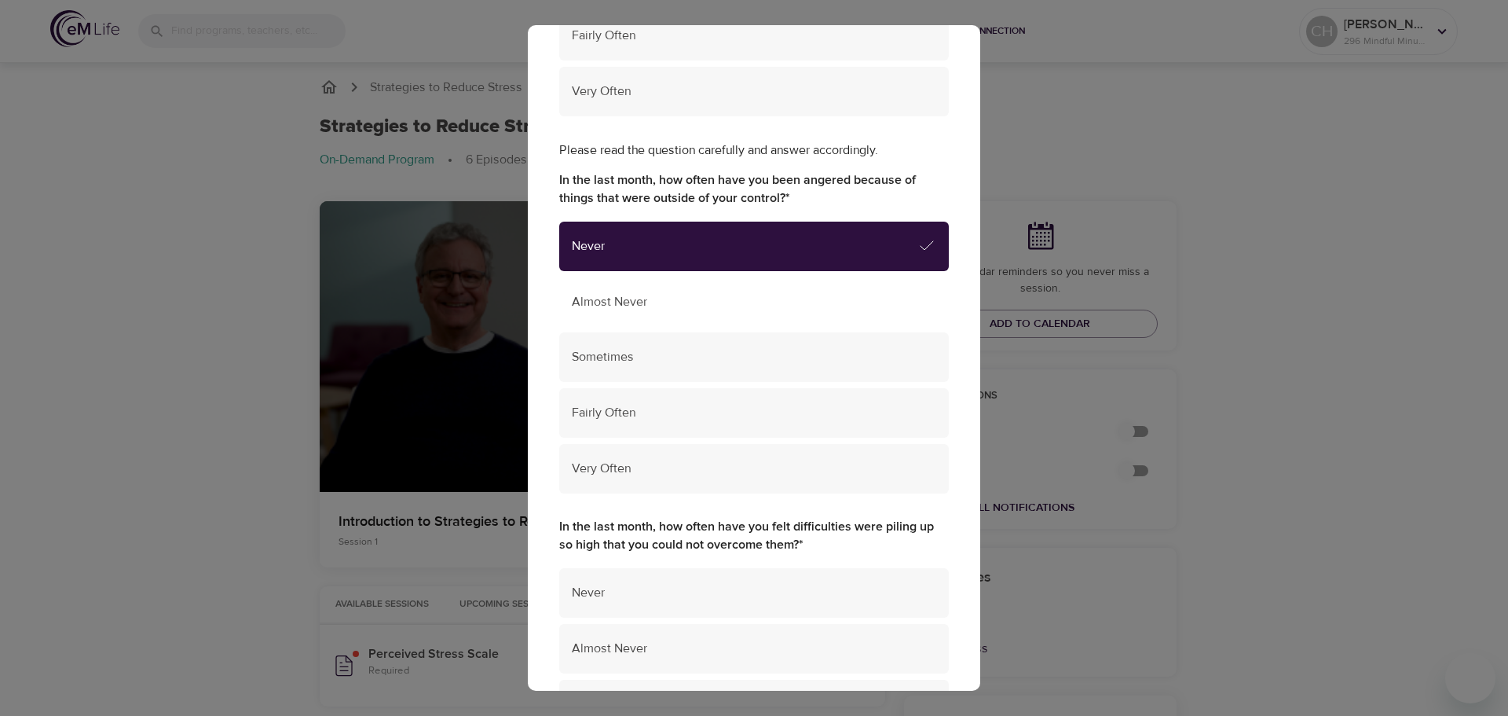
click at [770, 288] on div "Almost Never" at bounding box center [754, 301] width 390 height 49
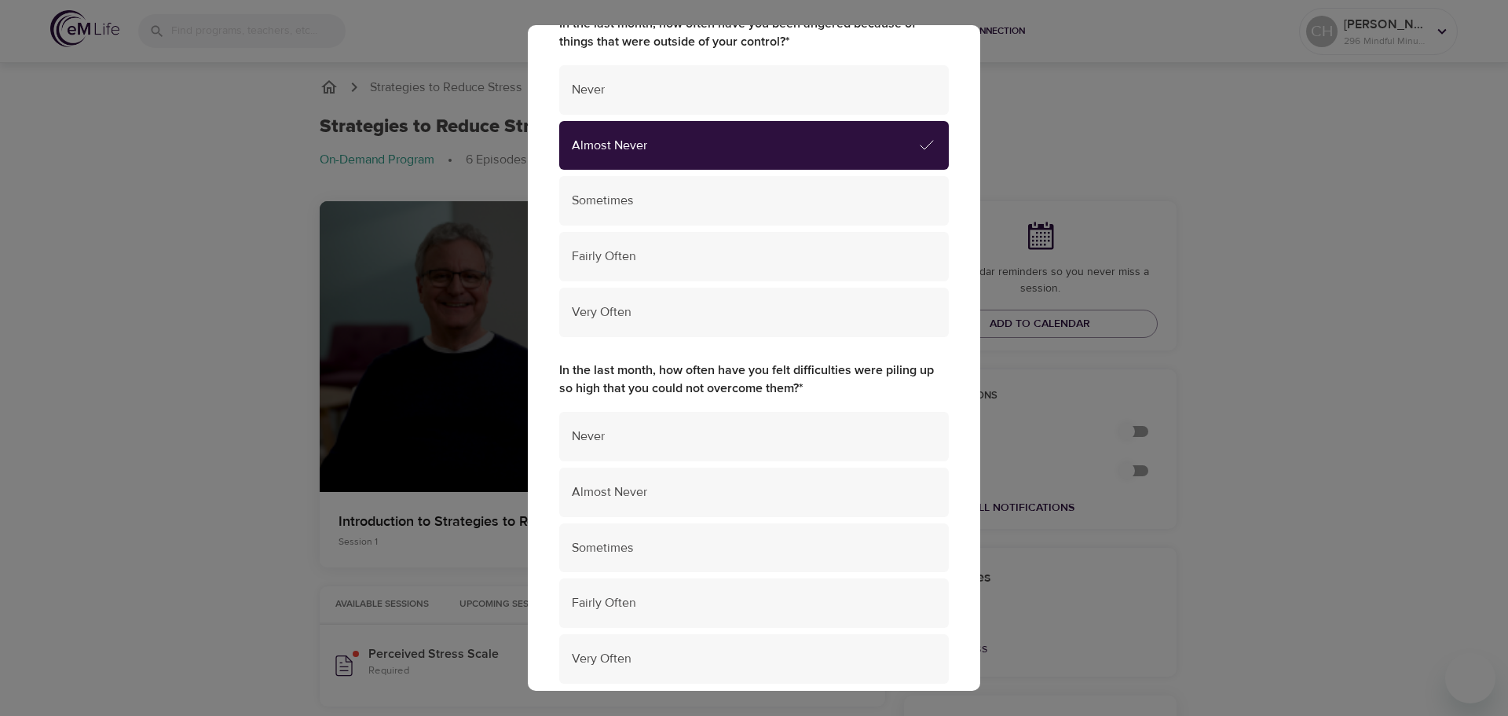
scroll to position [3060, 0]
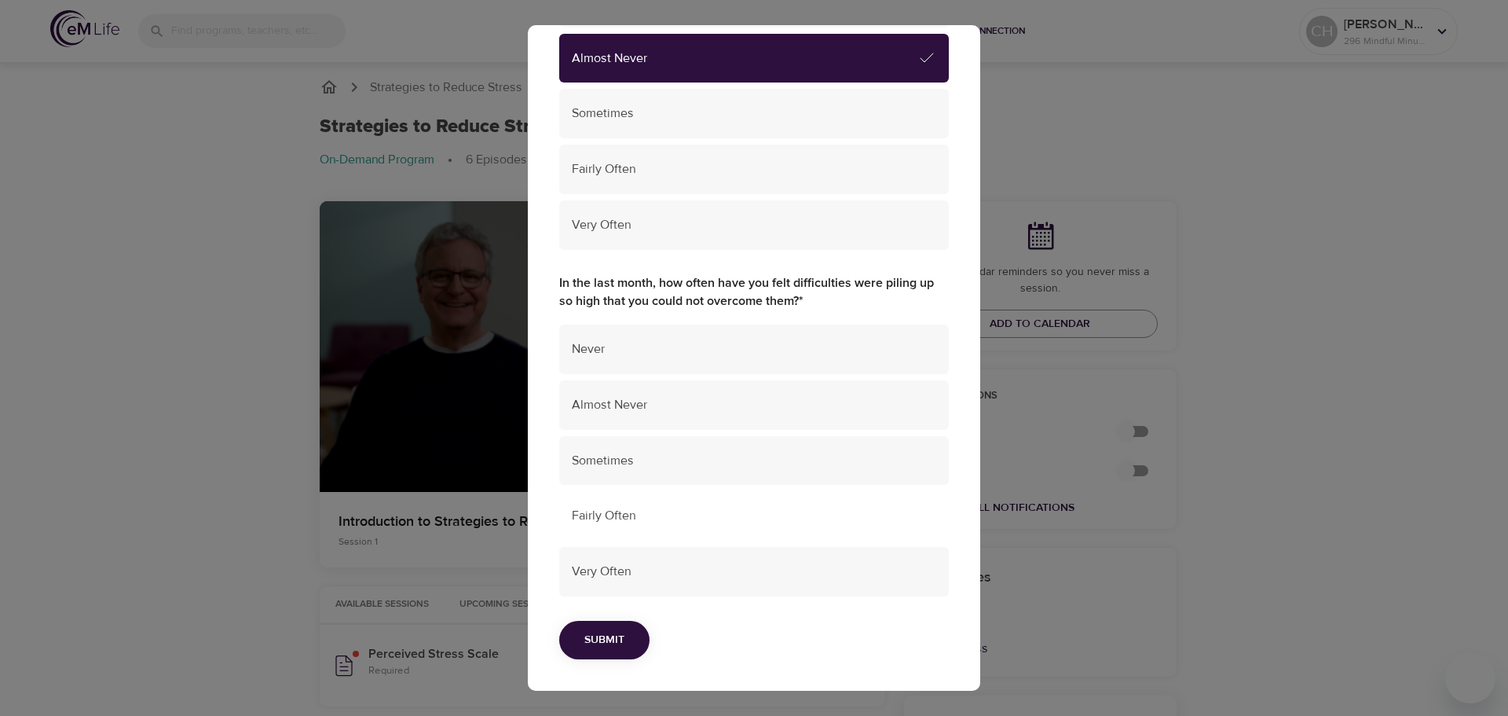
click at [681, 502] on div "Fairly Often" at bounding box center [754, 515] width 390 height 49
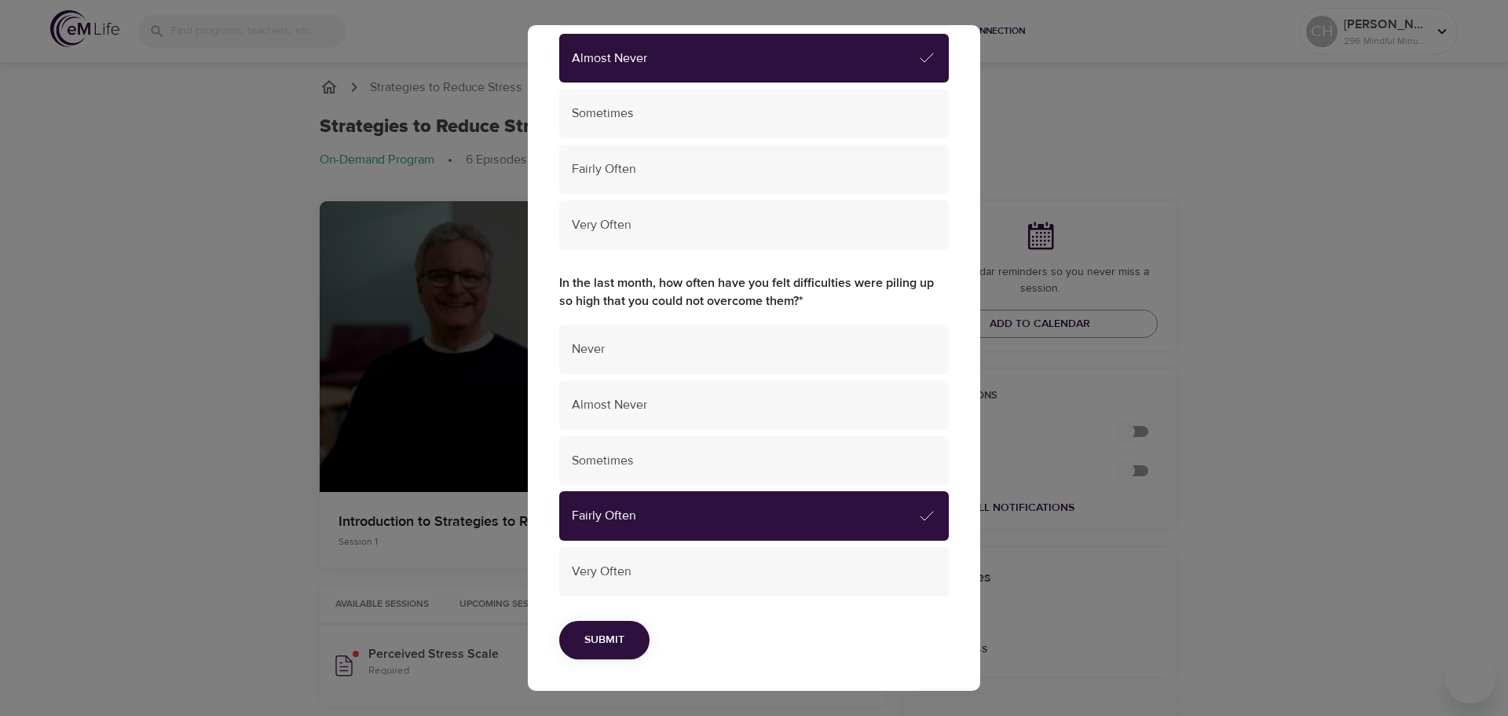
click at [592, 633] on span "Submit" at bounding box center [605, 640] width 40 height 20
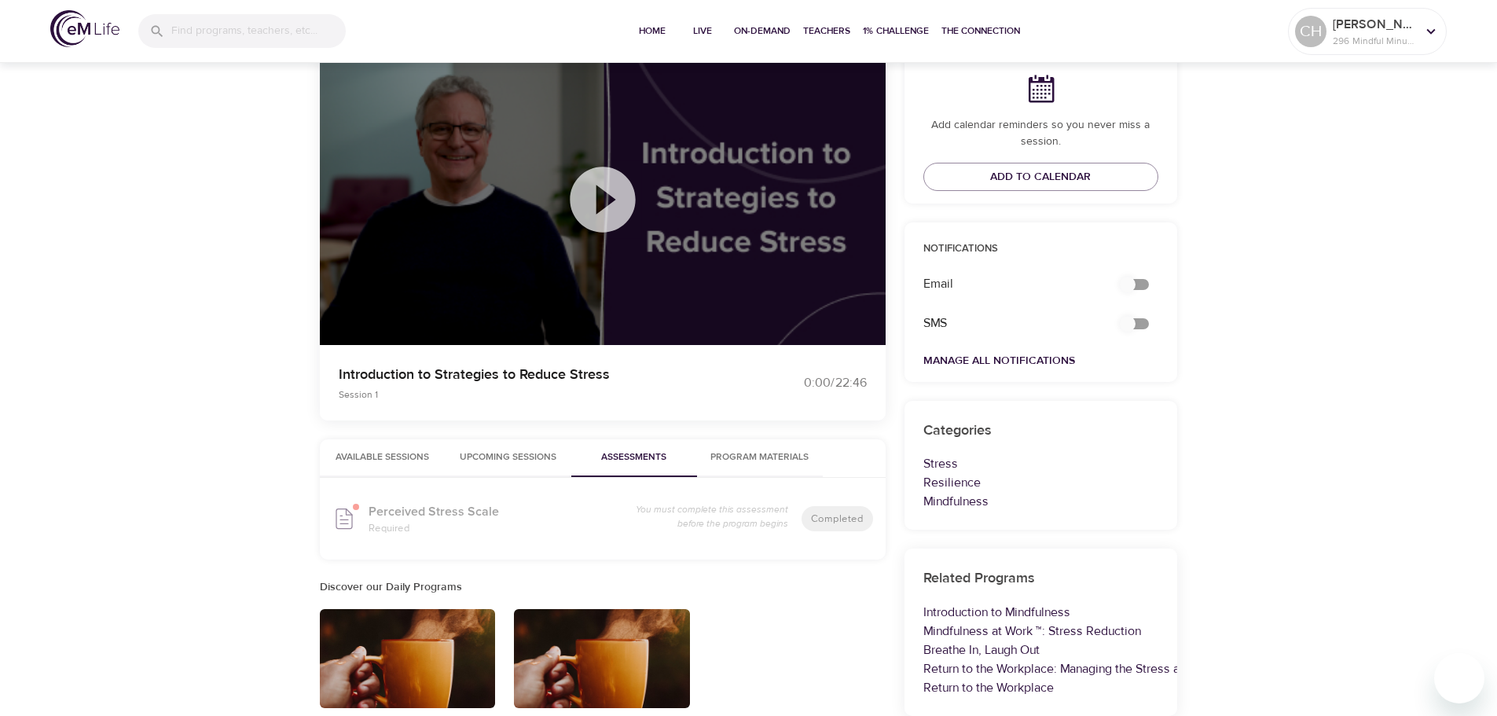
scroll to position [0, 0]
